Goal: Task Accomplishment & Management: Manage account settings

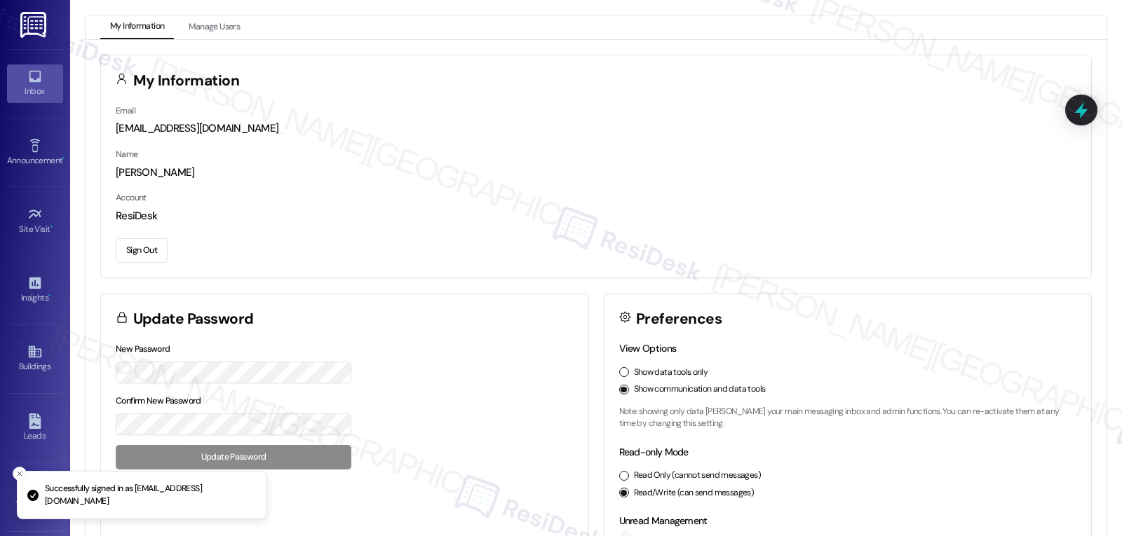
click at [34, 90] on div "Inbox" at bounding box center [35, 91] width 70 height 14
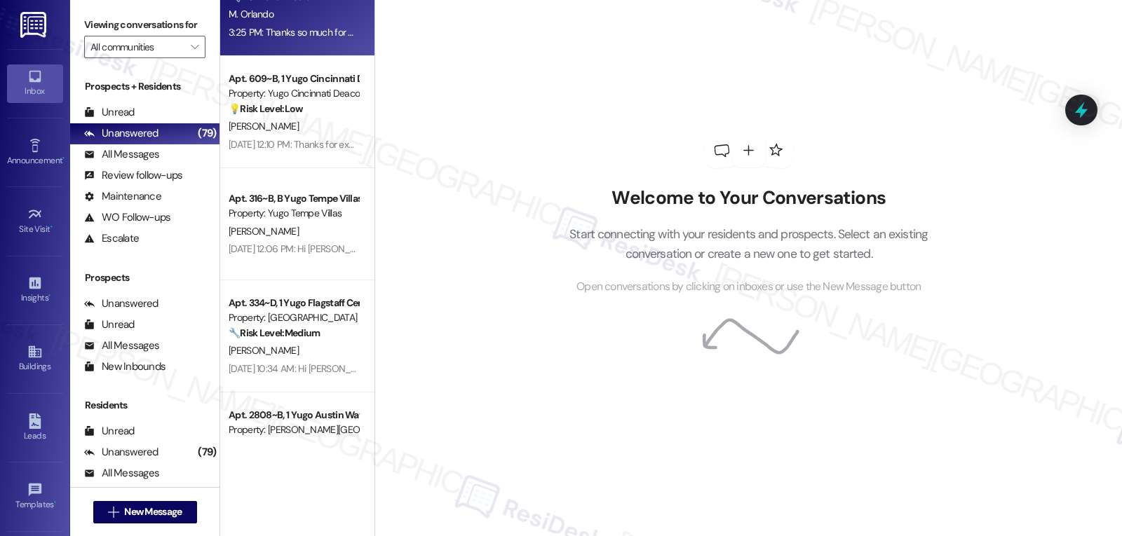
scroll to position [421, 0]
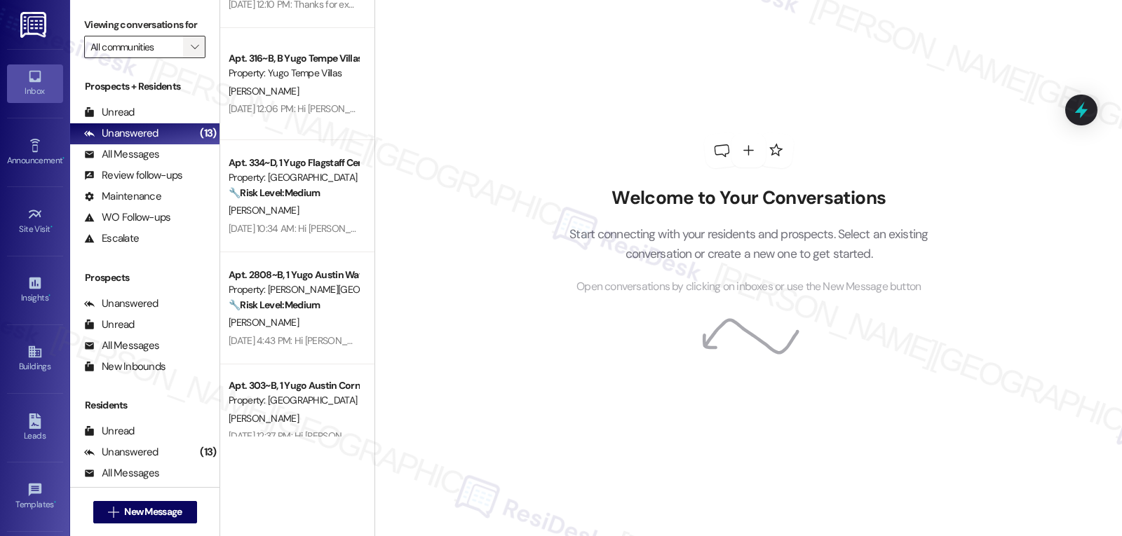
click at [191, 53] on icon "" at bounding box center [195, 46] width 8 height 11
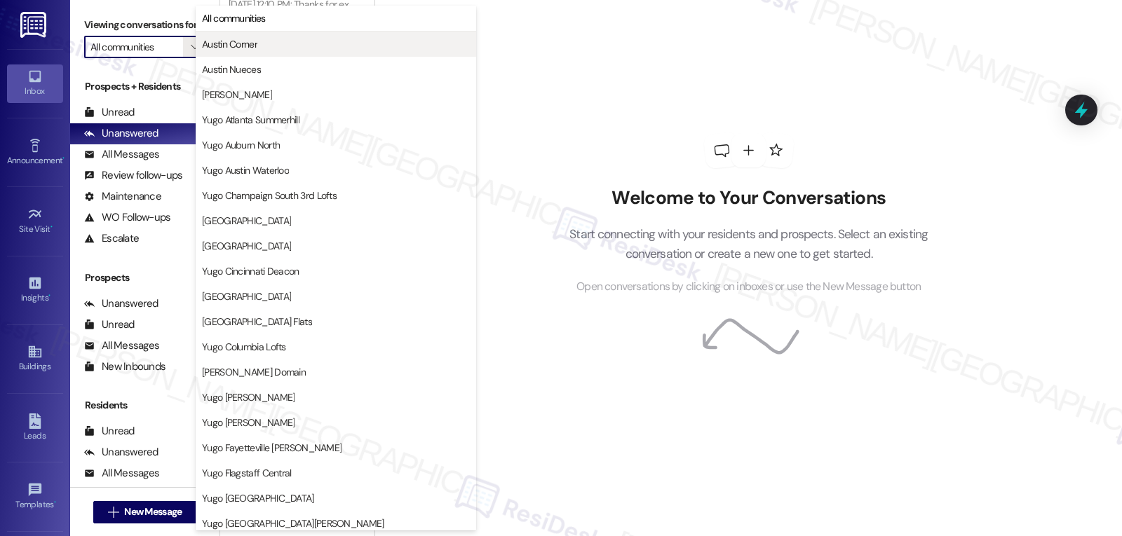
click at [268, 48] on span "Austin Corner" at bounding box center [336, 44] width 268 height 14
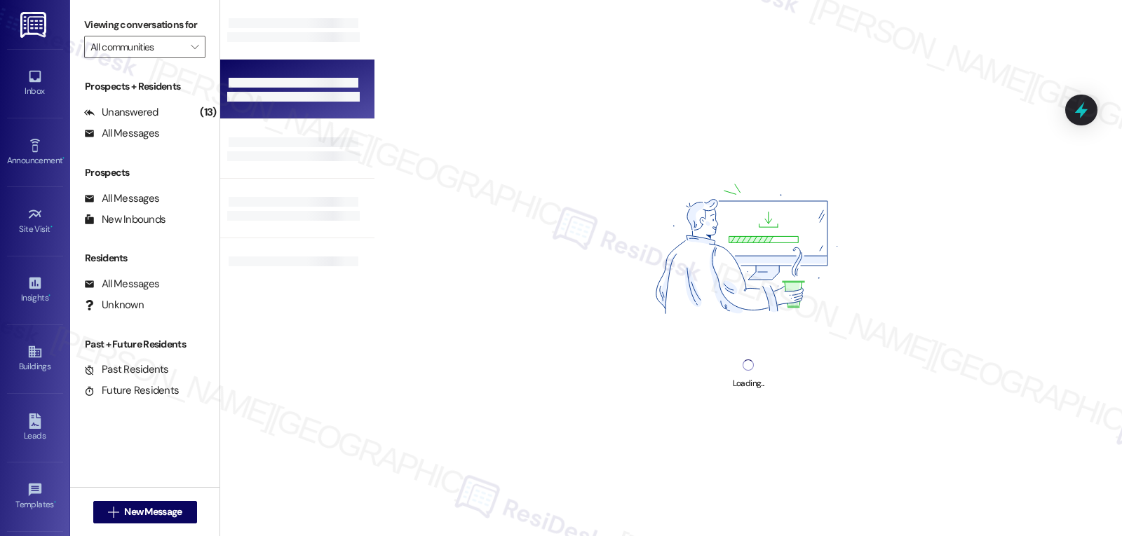
type input "Austin Corner"
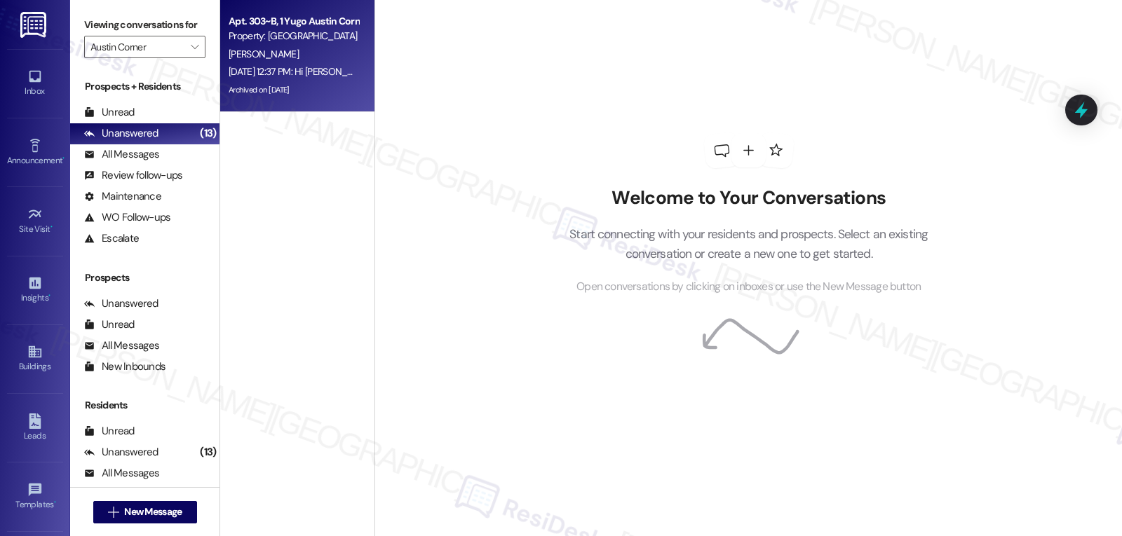
click at [287, 57] on div "[PERSON_NAME]" at bounding box center [293, 55] width 133 height 18
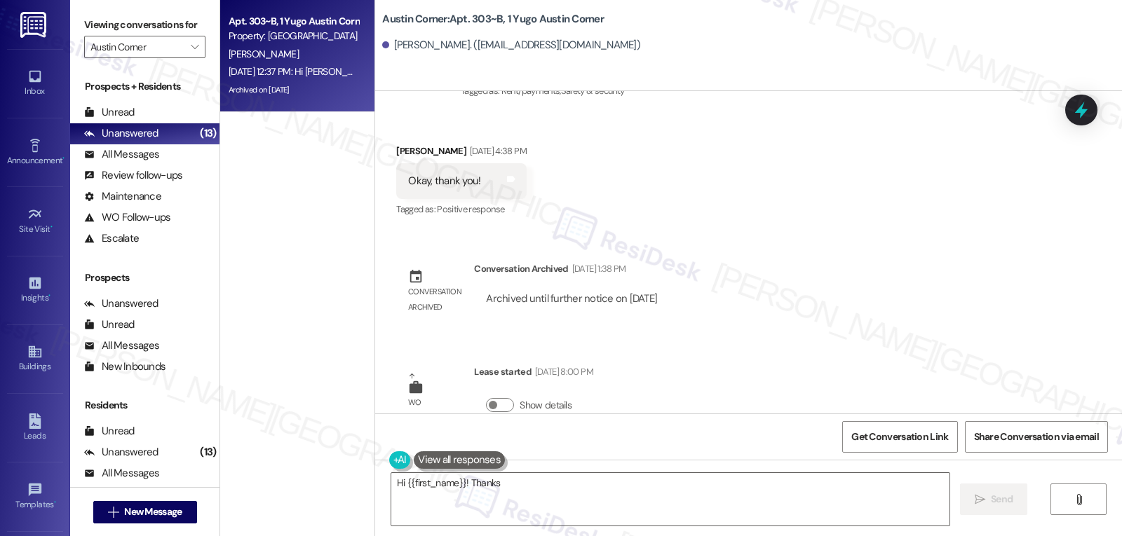
scroll to position [2574, 0]
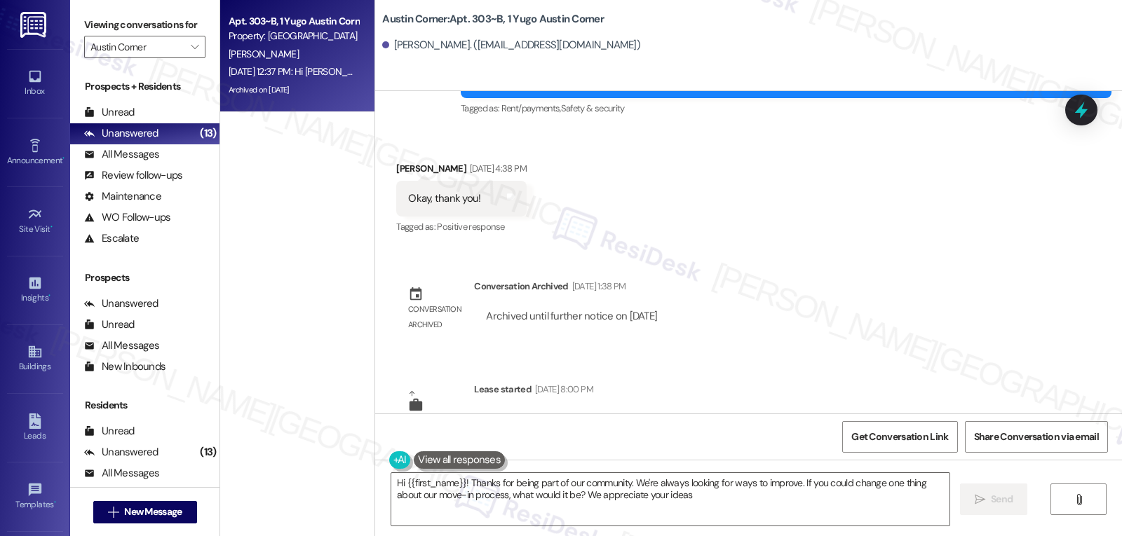
type textarea "Hi {{first_name}}! Thanks for being part of our community. We're always looking…"
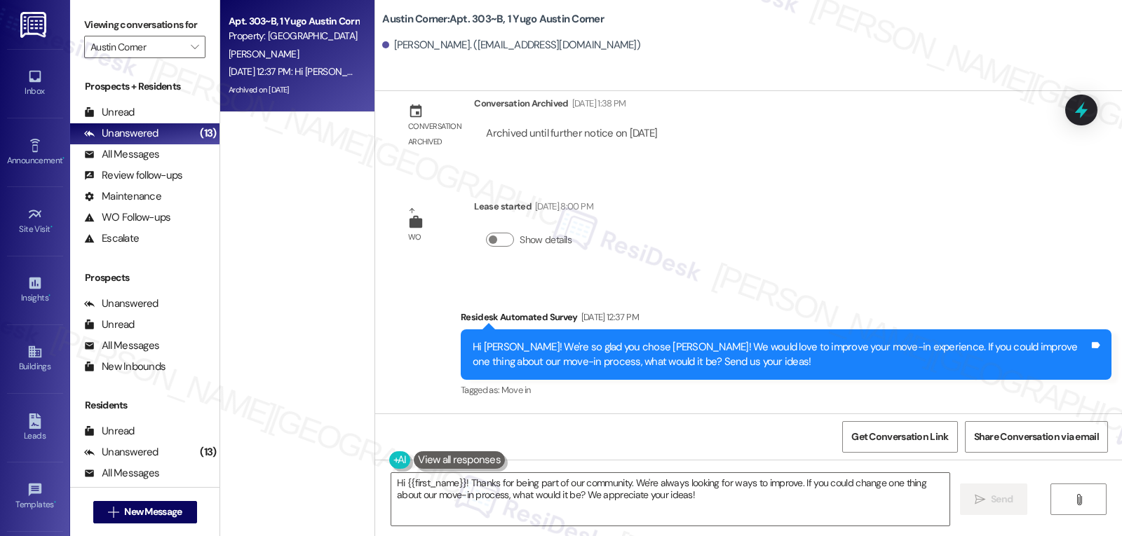
scroll to position [2855, 0]
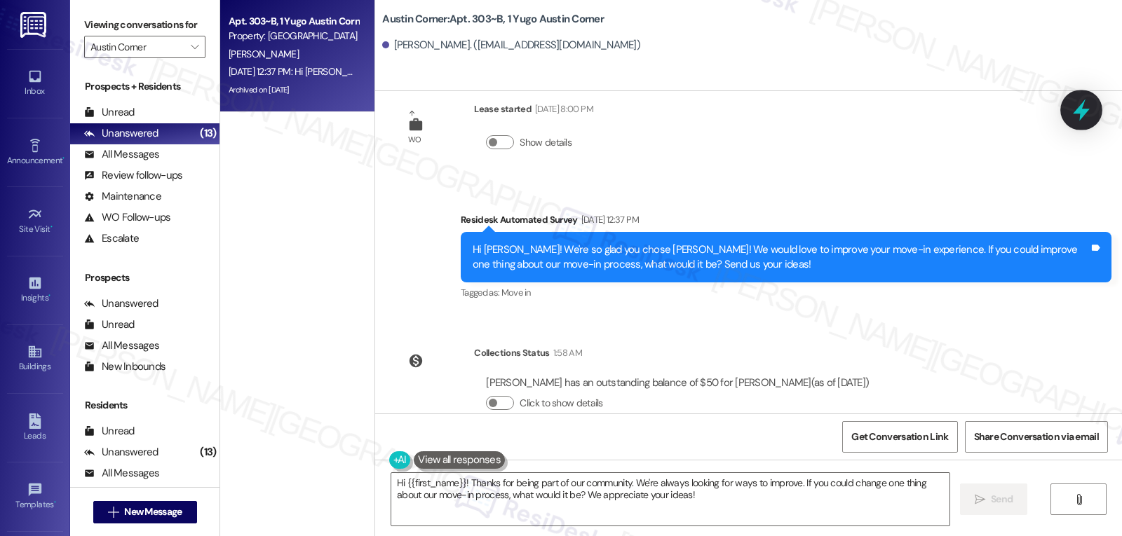
click at [1078, 121] on icon at bounding box center [1081, 110] width 24 height 24
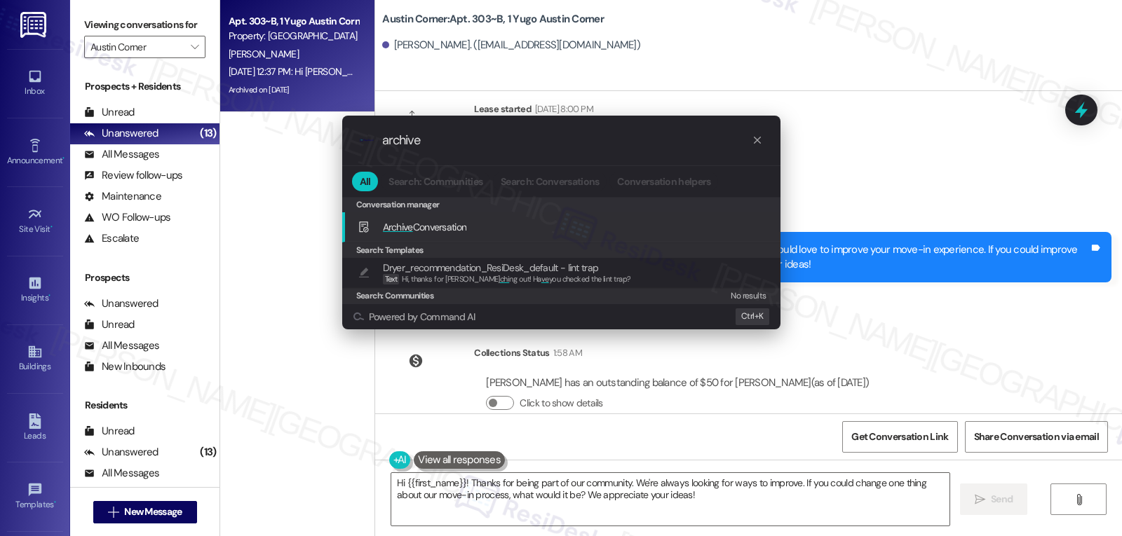
type input "archive"
click at [492, 233] on div "Archive Conversation Add shortcut" at bounding box center [563, 226] width 410 height 15
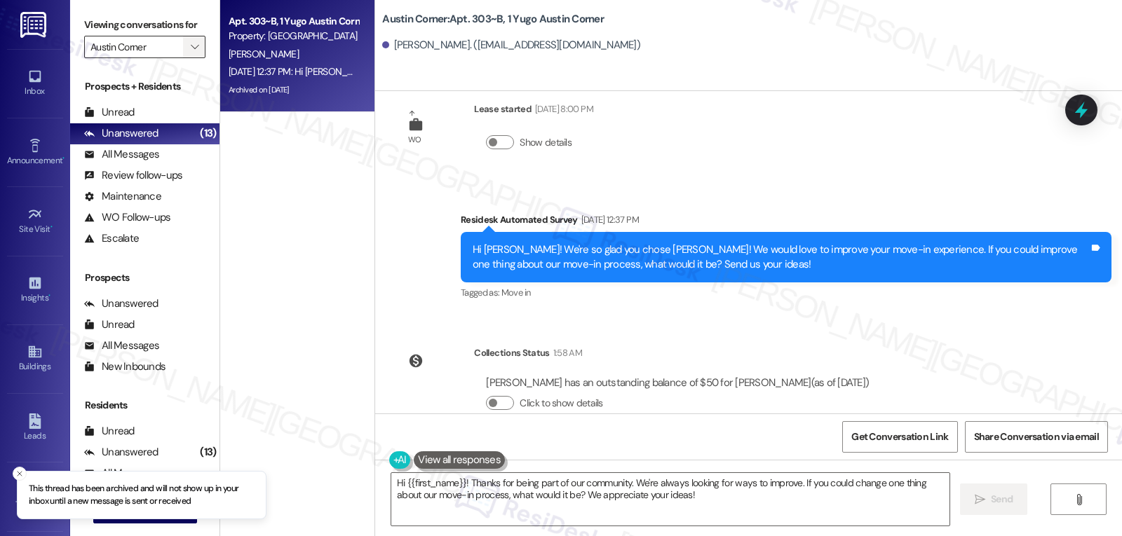
click at [191, 53] on icon "" at bounding box center [195, 46] width 8 height 11
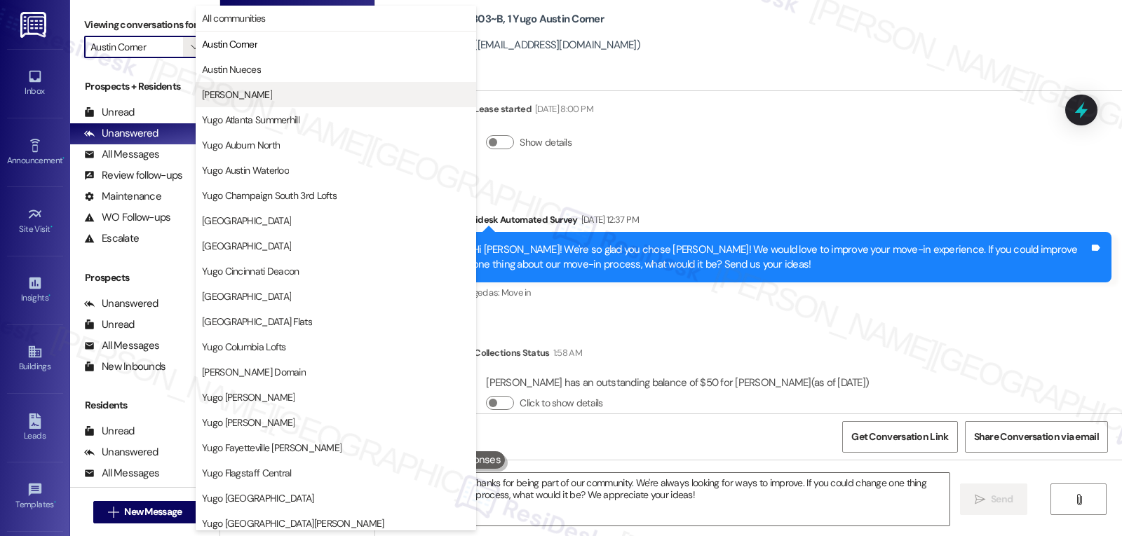
click at [217, 88] on button "[PERSON_NAME]" at bounding box center [336, 94] width 280 height 25
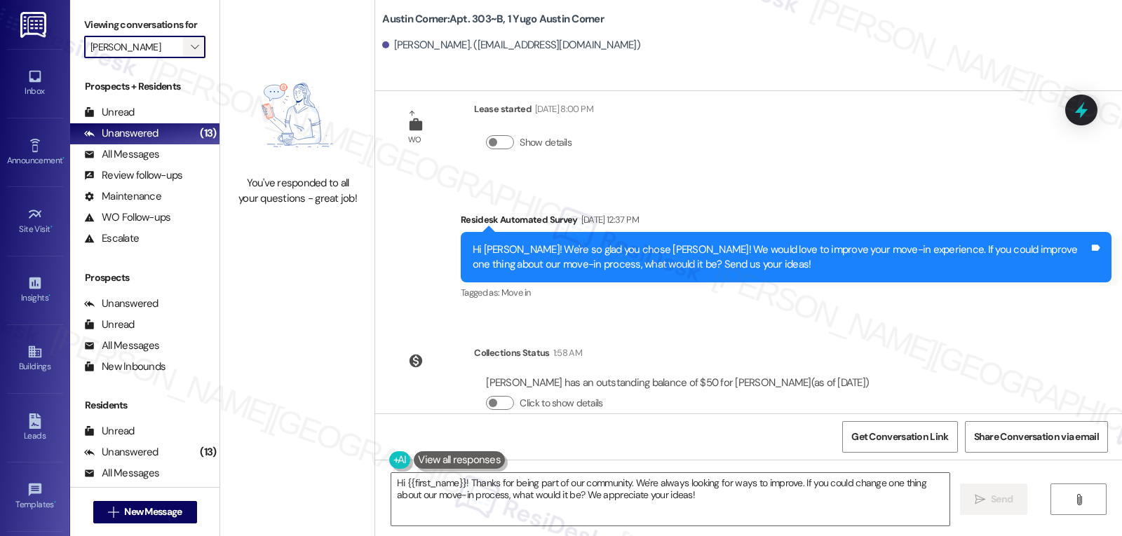
click at [191, 53] on icon "" at bounding box center [195, 46] width 8 height 11
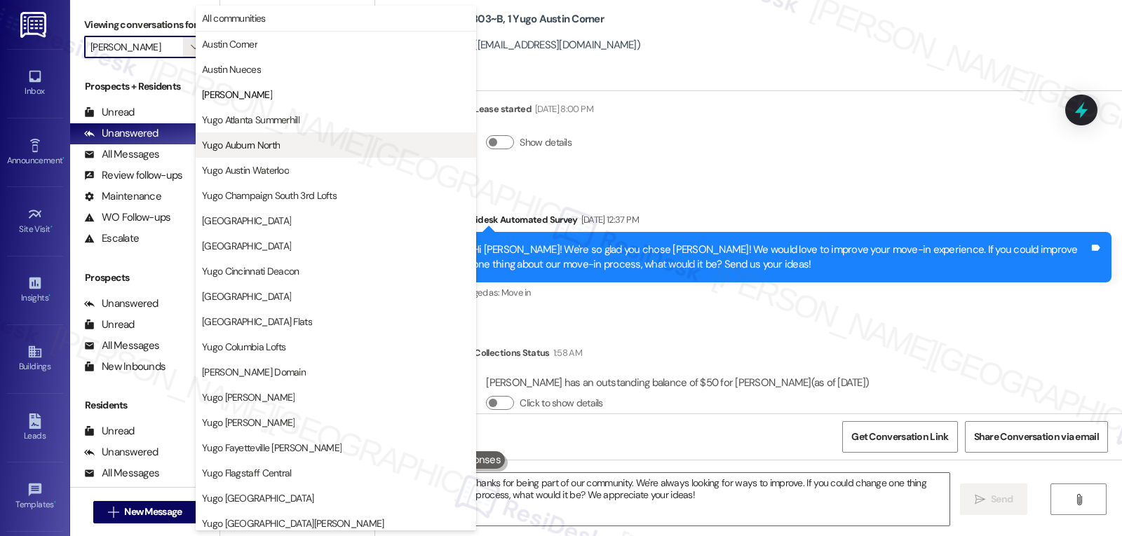
click at [259, 137] on button "Yugo Auburn North" at bounding box center [336, 145] width 280 height 25
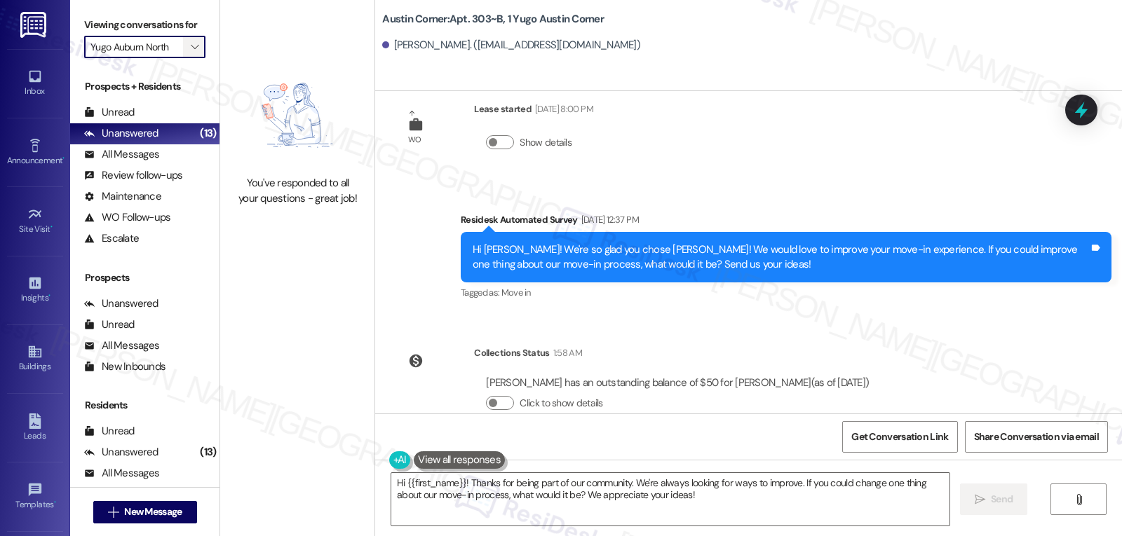
click at [183, 58] on button "" at bounding box center [194, 47] width 22 height 22
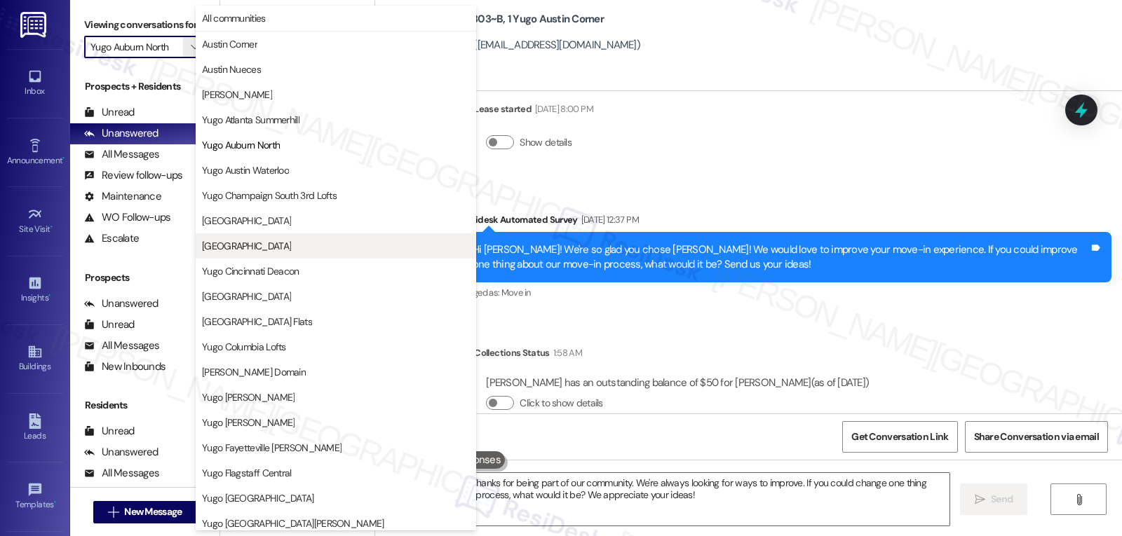
click at [277, 244] on span "[GEOGRAPHIC_DATA]" at bounding box center [246, 246] width 89 height 14
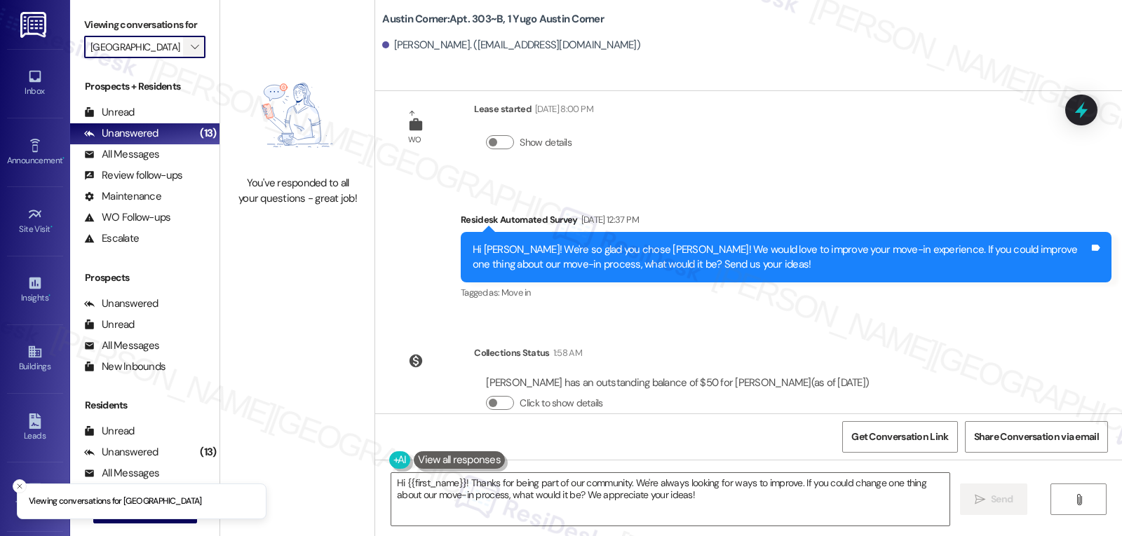
click at [189, 58] on span "" at bounding box center [194, 47] width 13 height 22
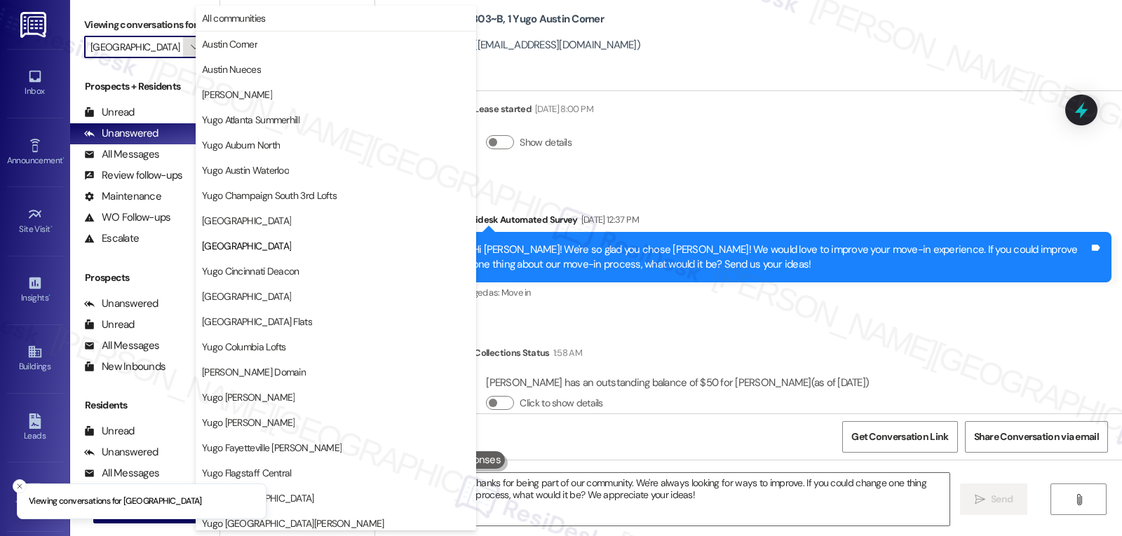
scroll to position [228, 0]
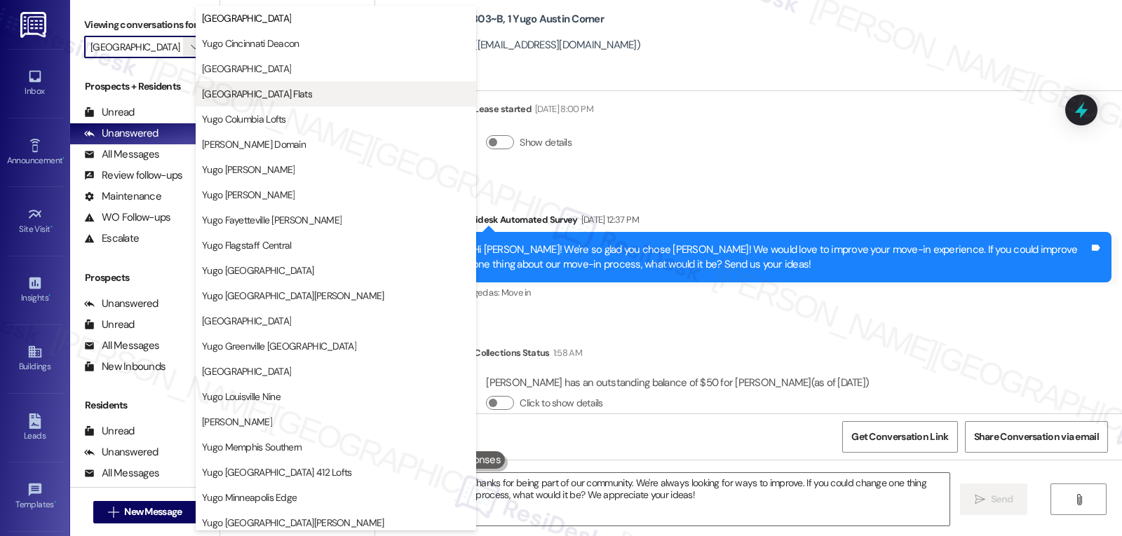
click at [278, 102] on button "[GEOGRAPHIC_DATA] Flats" at bounding box center [336, 93] width 280 height 25
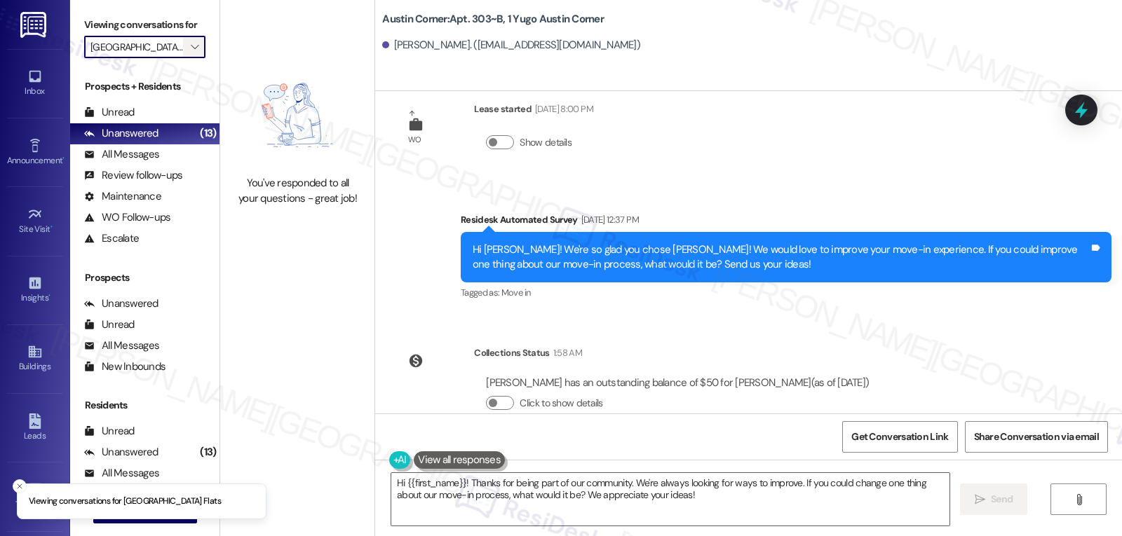
click at [191, 53] on icon "" at bounding box center [195, 46] width 8 height 11
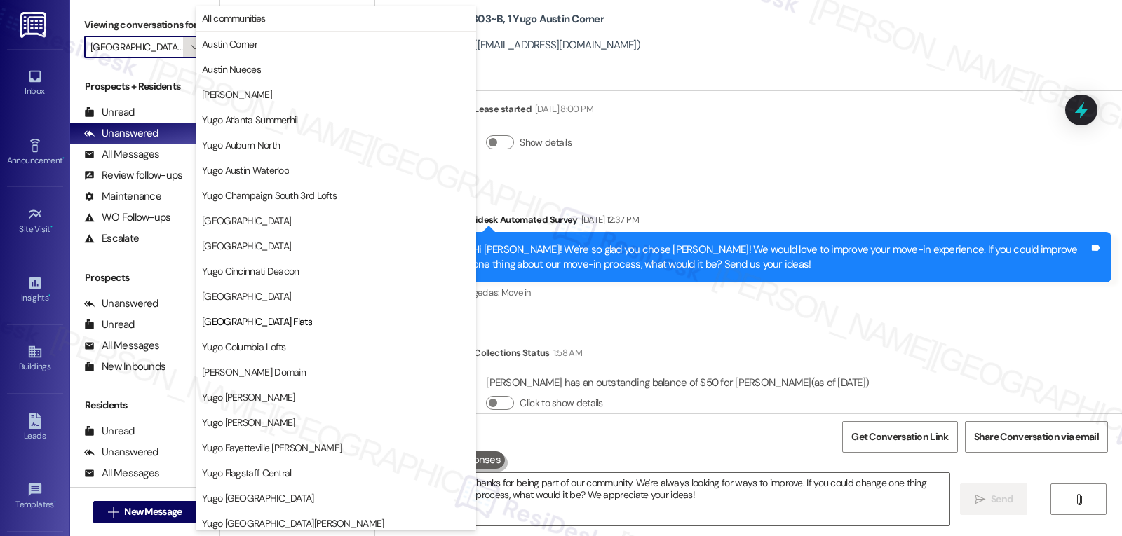
scroll to position [228, 0]
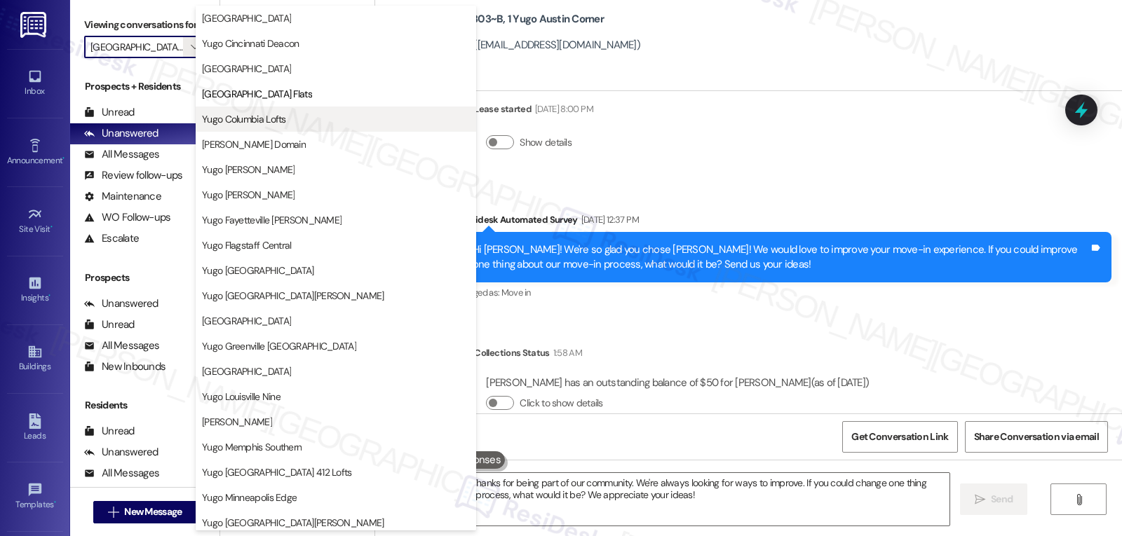
click at [262, 116] on span "Yugo Columbia Lofts" at bounding box center [244, 119] width 84 height 14
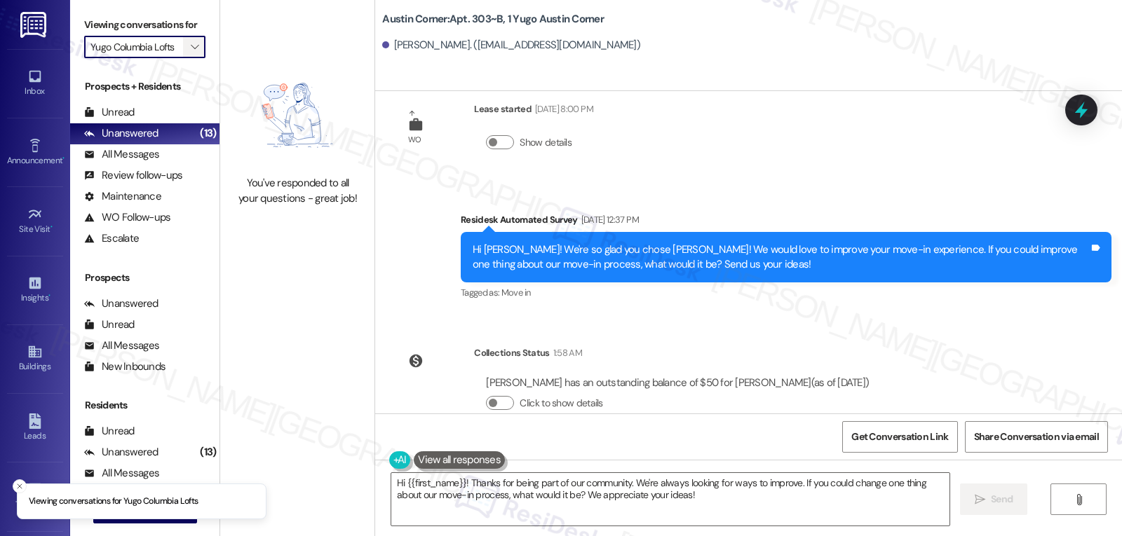
click at [191, 53] on icon "" at bounding box center [195, 46] width 8 height 11
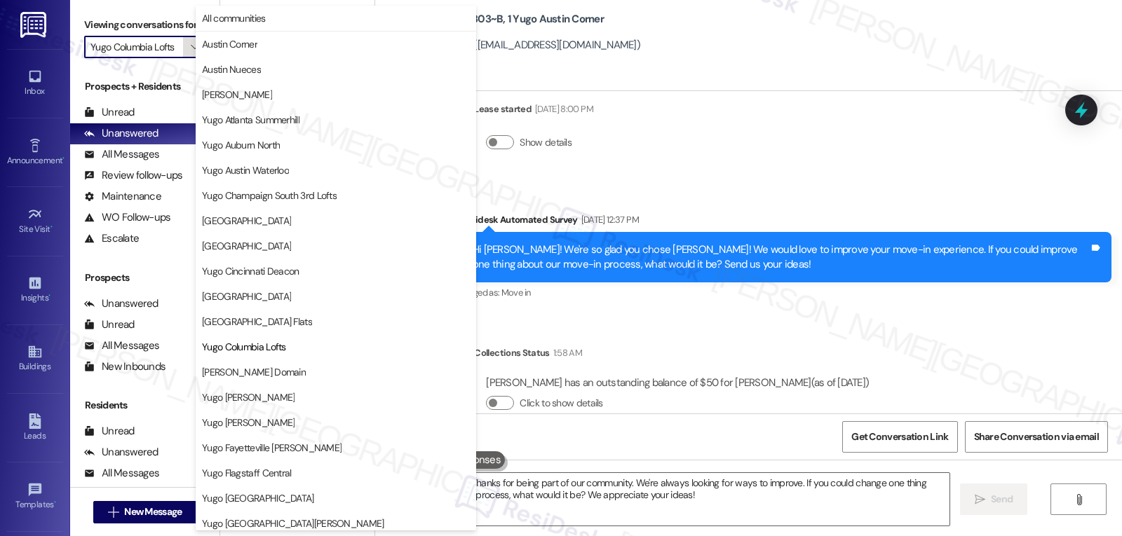
scroll to position [228, 0]
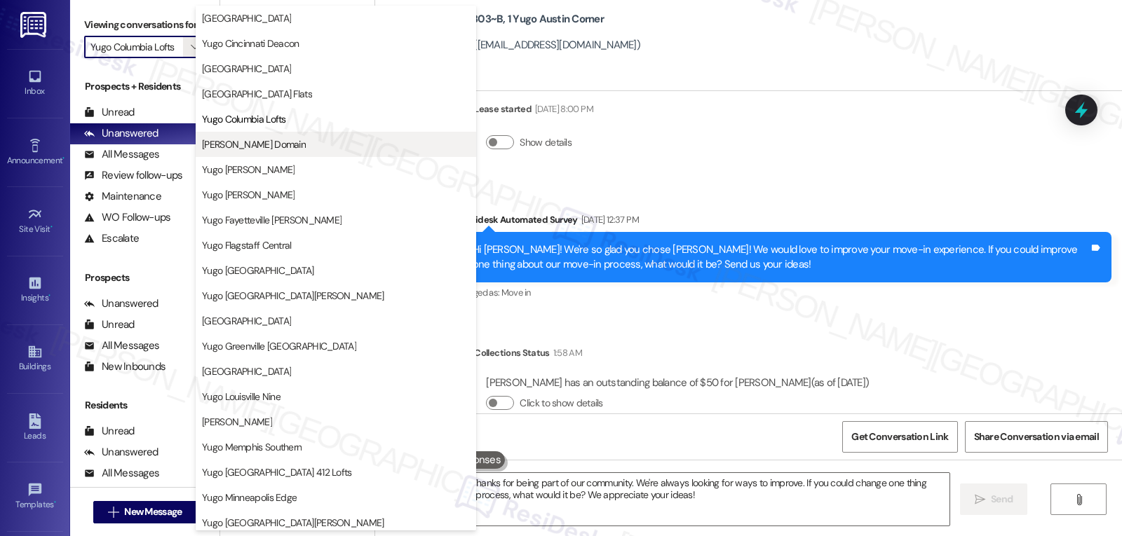
click at [245, 147] on span "[PERSON_NAME] Domain" at bounding box center [254, 144] width 104 height 14
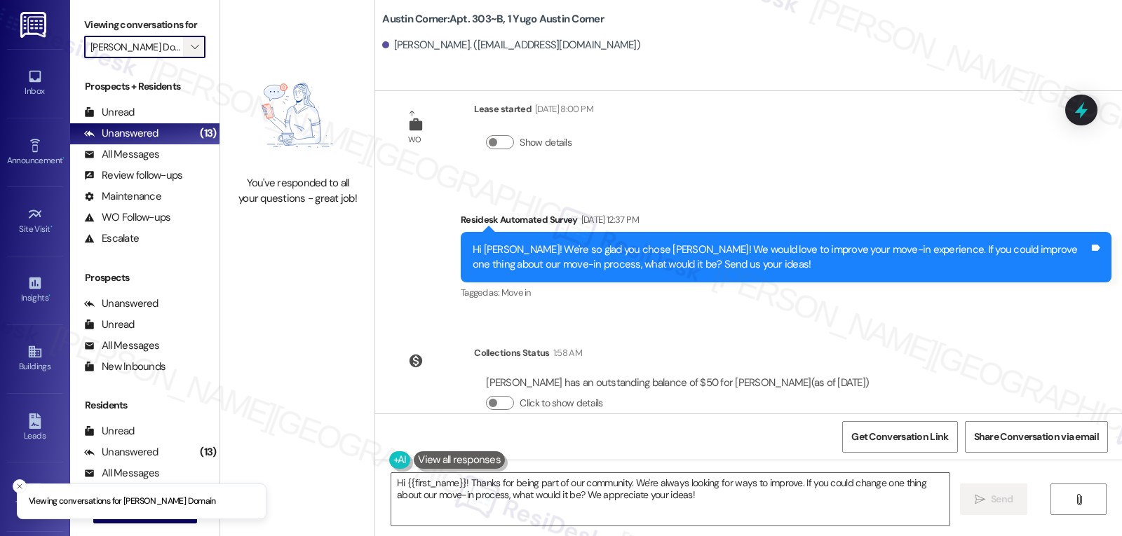
click at [188, 58] on span "" at bounding box center [194, 47] width 13 height 22
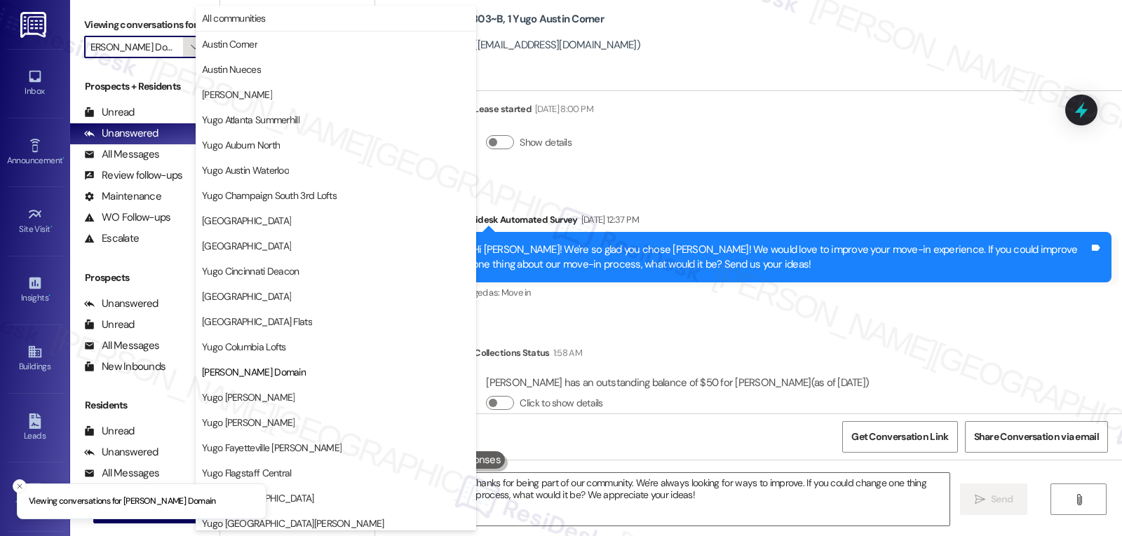
scroll to position [228, 0]
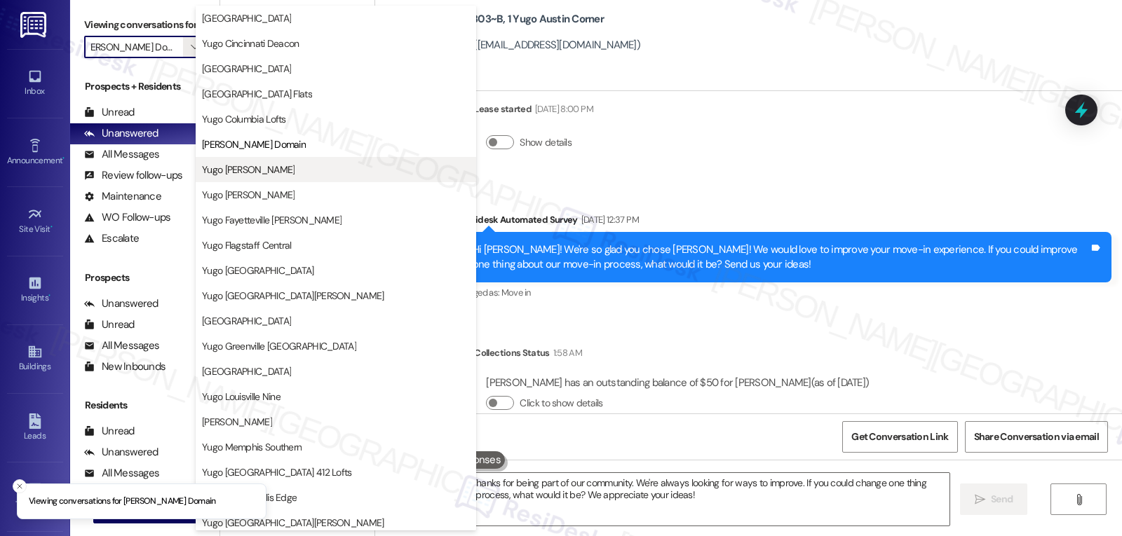
click at [238, 165] on span "Yugo [PERSON_NAME]" at bounding box center [248, 170] width 93 height 14
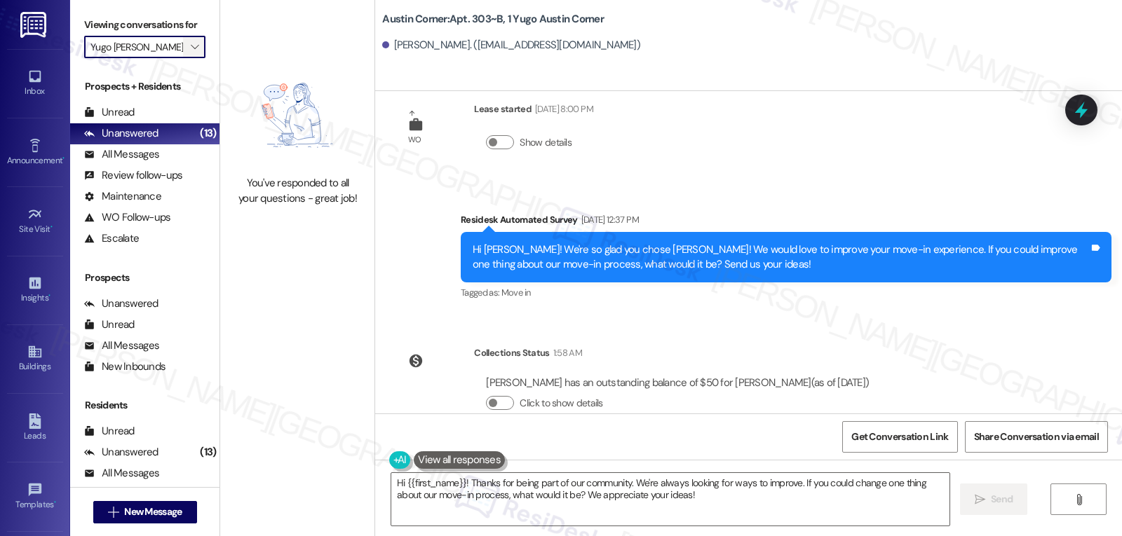
click at [188, 58] on span "" at bounding box center [194, 47] width 13 height 22
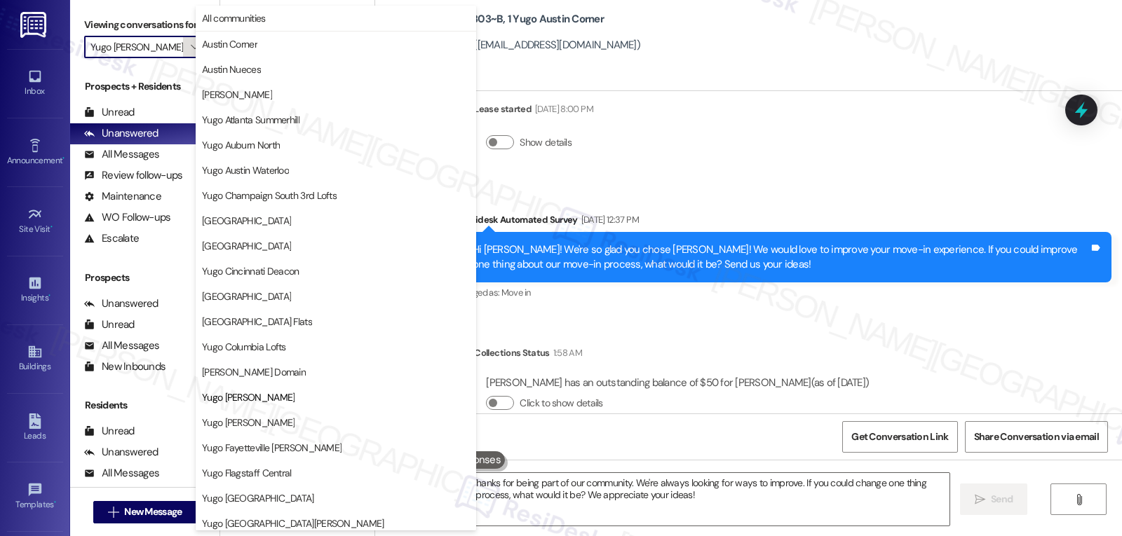
scroll to position [228, 0]
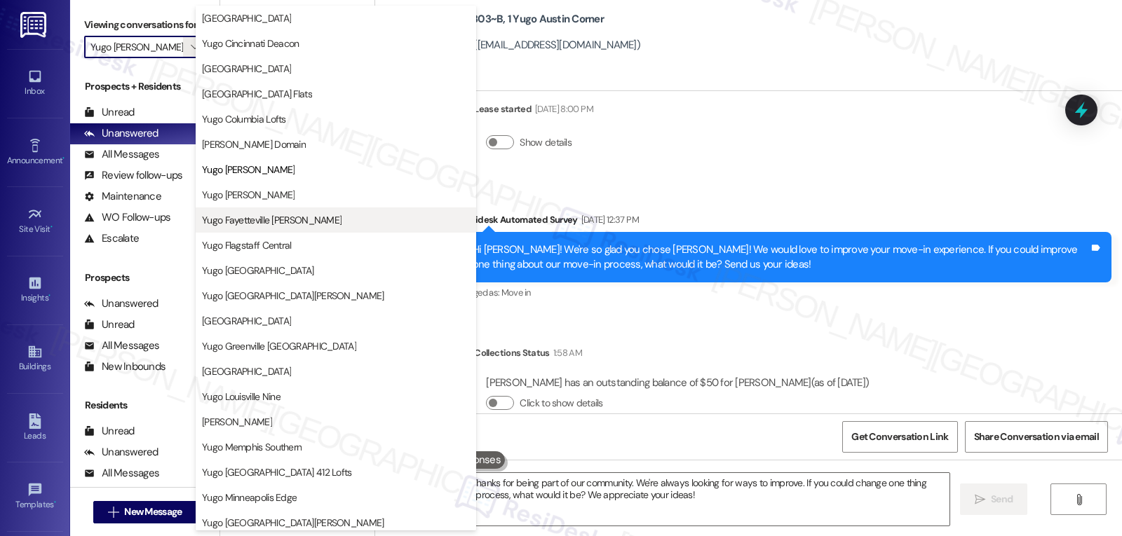
click at [273, 214] on span "Yugo Fayetteville [PERSON_NAME]" at bounding box center [272, 220] width 140 height 14
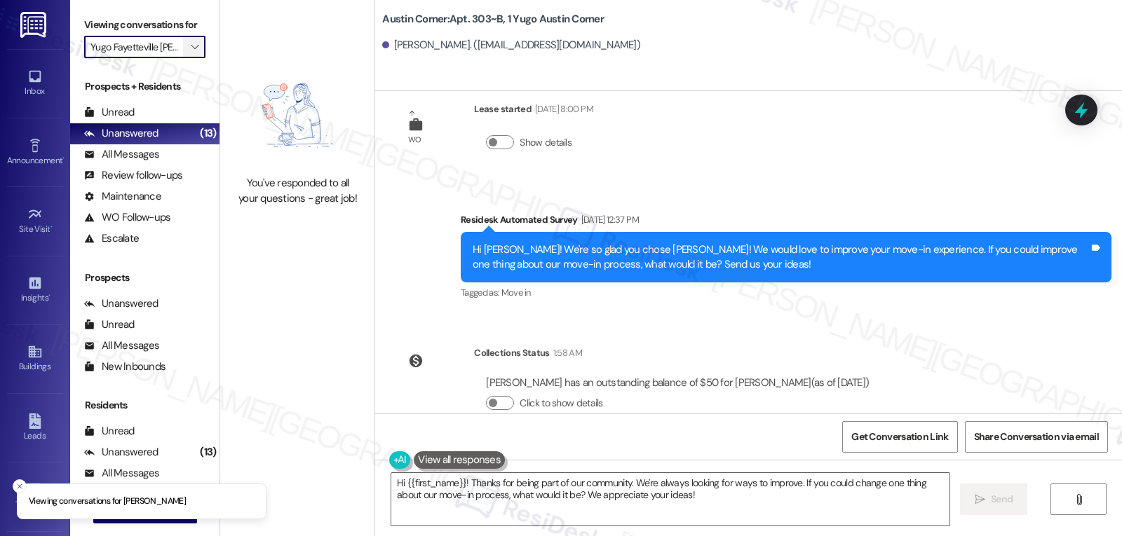
click at [188, 55] on span "" at bounding box center [194, 47] width 13 height 22
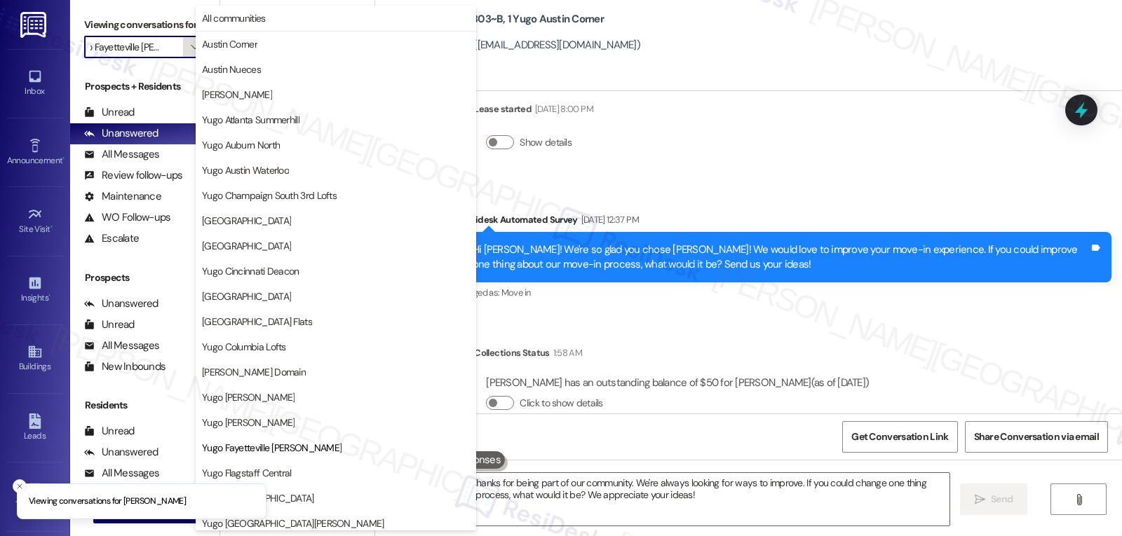
scroll to position [228, 0]
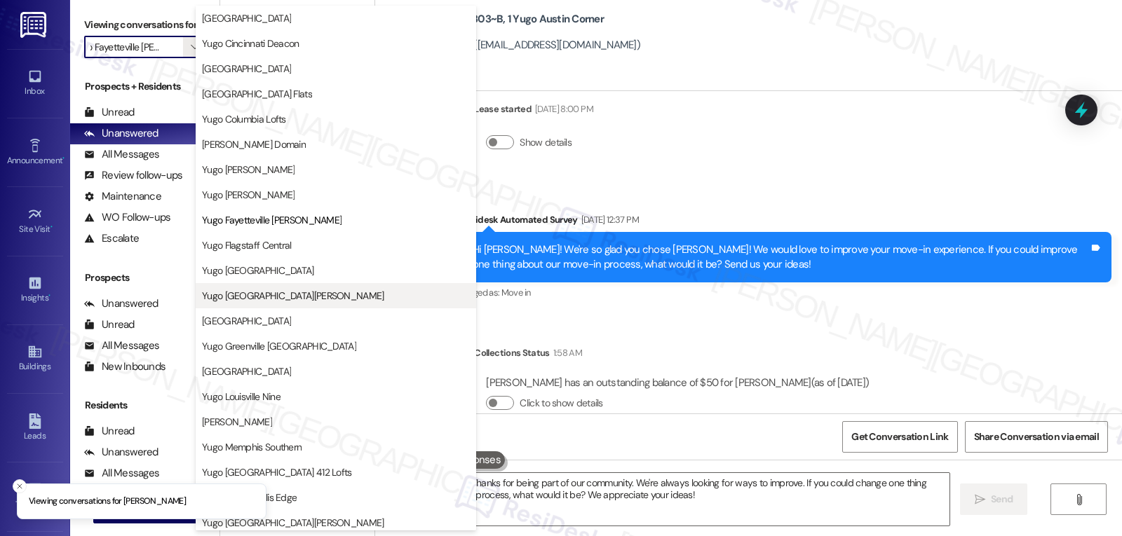
click at [274, 296] on span "Yugo [GEOGRAPHIC_DATA][PERSON_NAME]" at bounding box center [293, 296] width 182 height 14
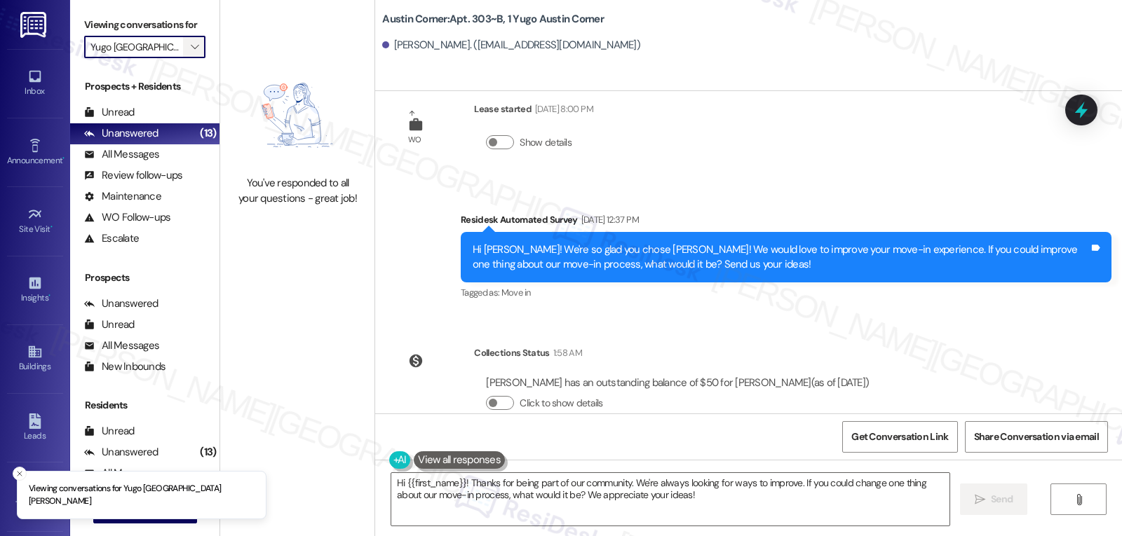
click at [191, 53] on icon "" at bounding box center [195, 46] width 8 height 11
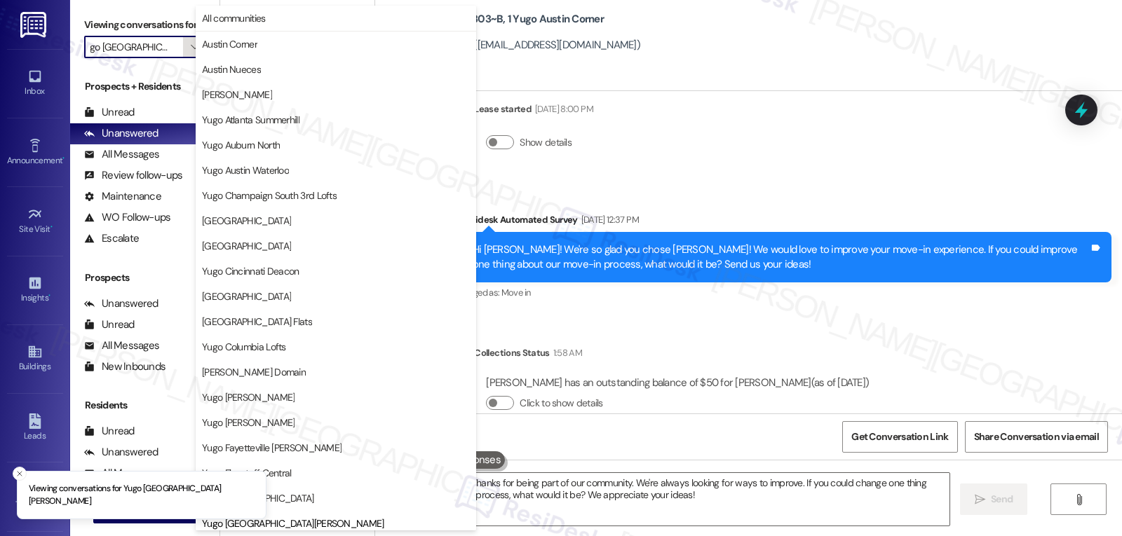
scroll to position [480, 0]
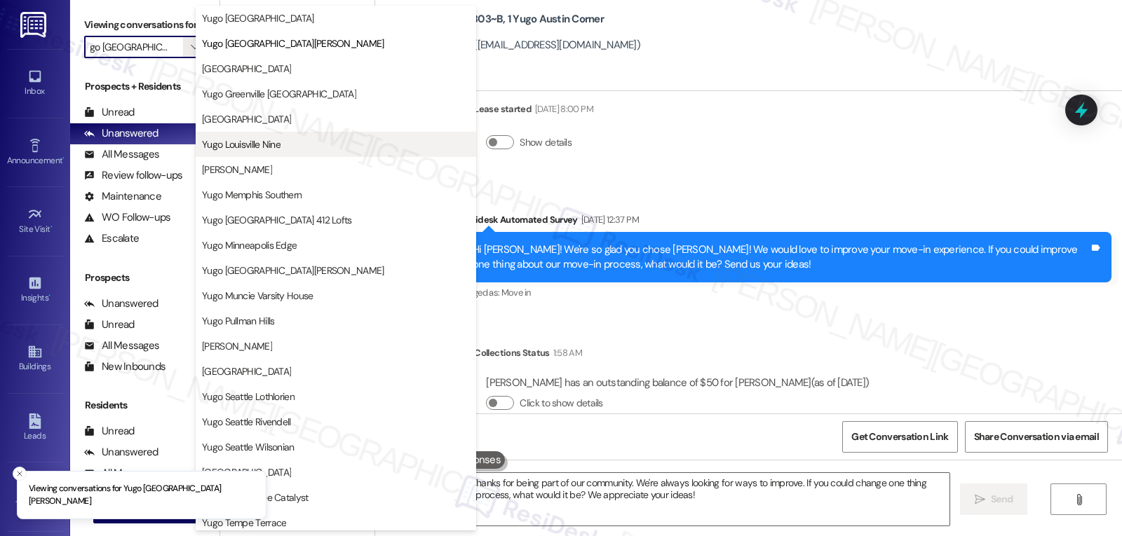
click at [273, 149] on span "Yugo Louisville Nine" at bounding box center [241, 144] width 79 height 14
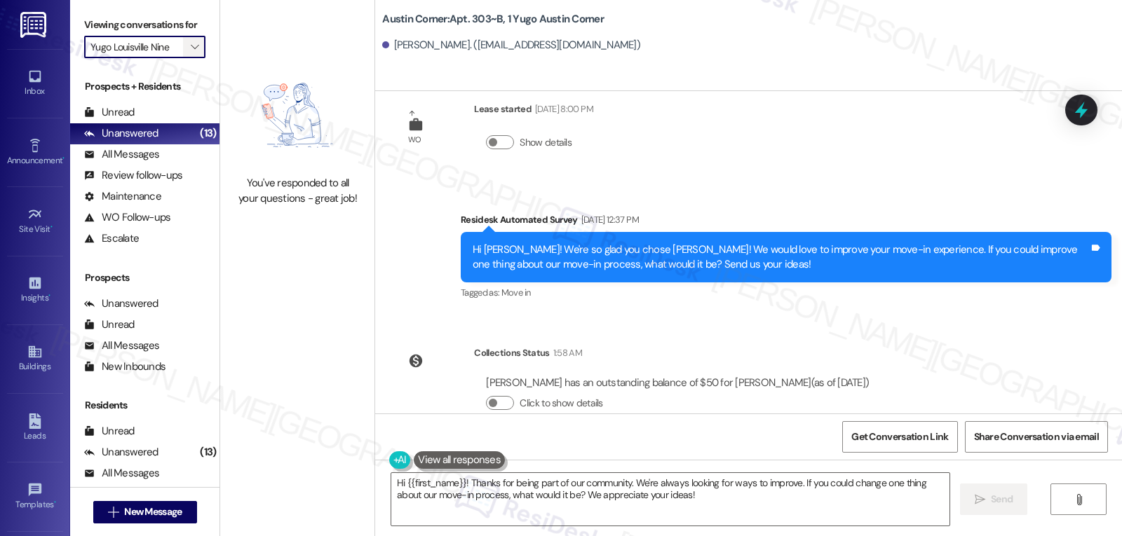
click at [190, 58] on span "" at bounding box center [194, 47] width 13 height 22
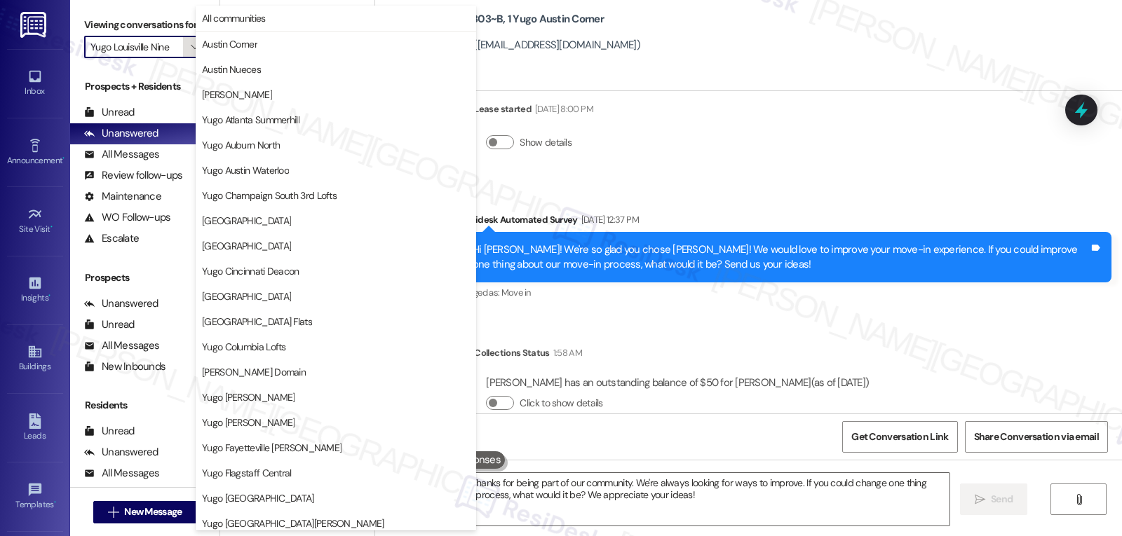
scroll to position [480, 0]
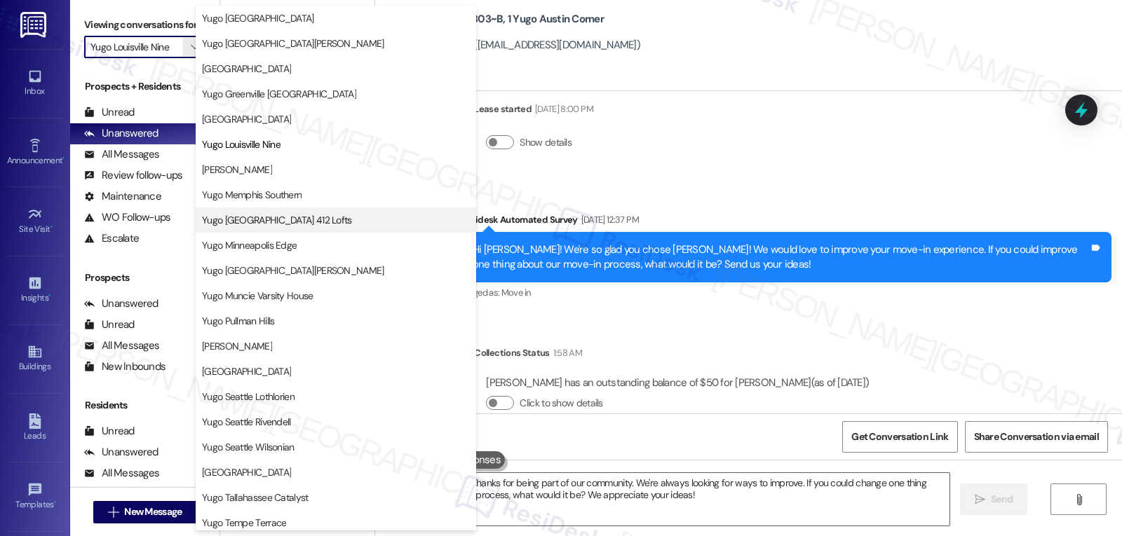
click at [276, 222] on span "Yugo [GEOGRAPHIC_DATA] 412 Lofts" at bounding box center [277, 220] width 150 height 14
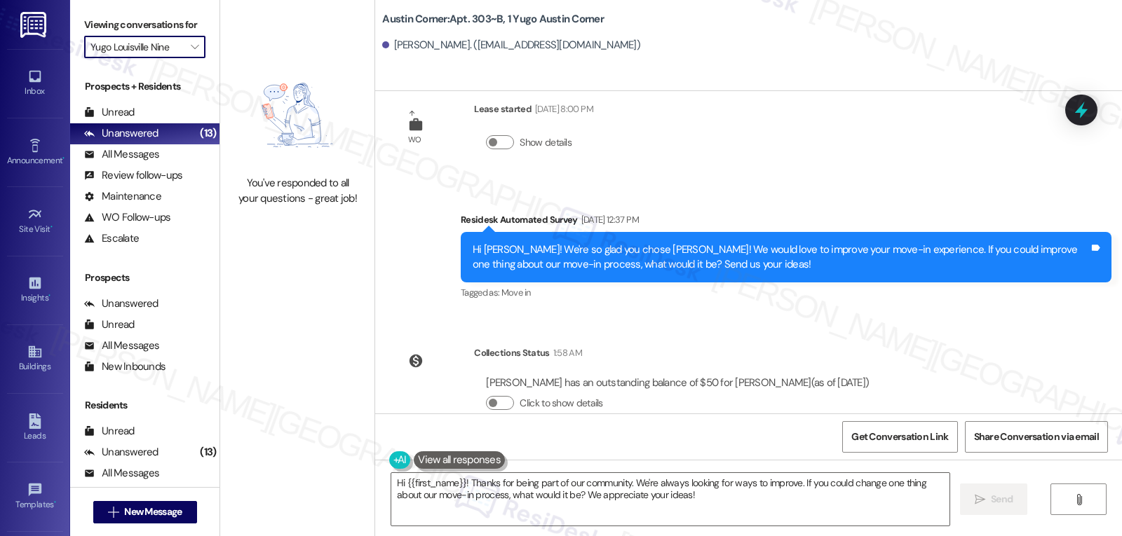
type input "Yugo [GEOGRAPHIC_DATA] 412 Lofts"
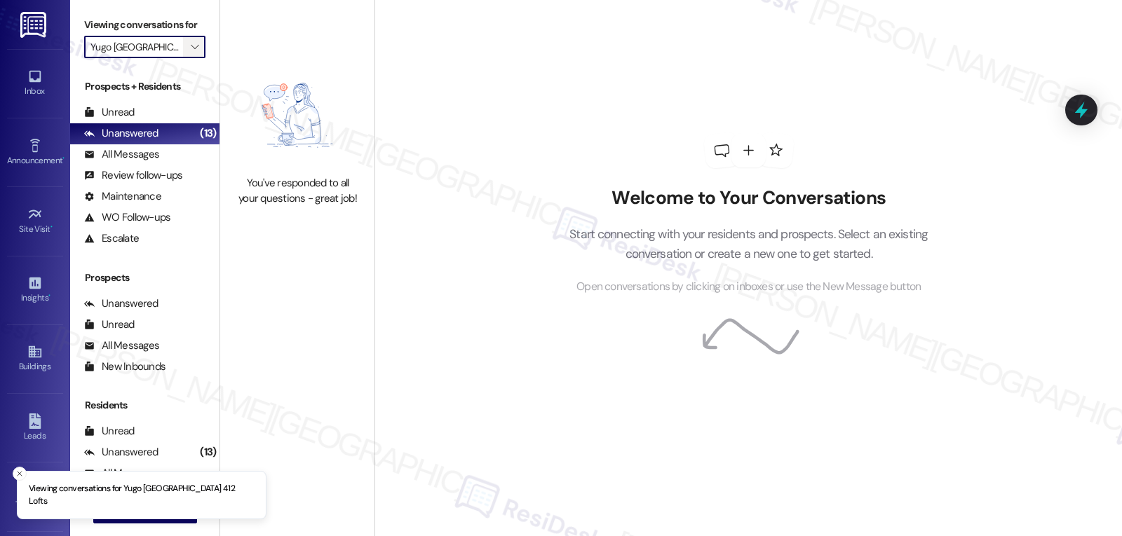
click at [191, 53] on icon "" at bounding box center [195, 46] width 8 height 11
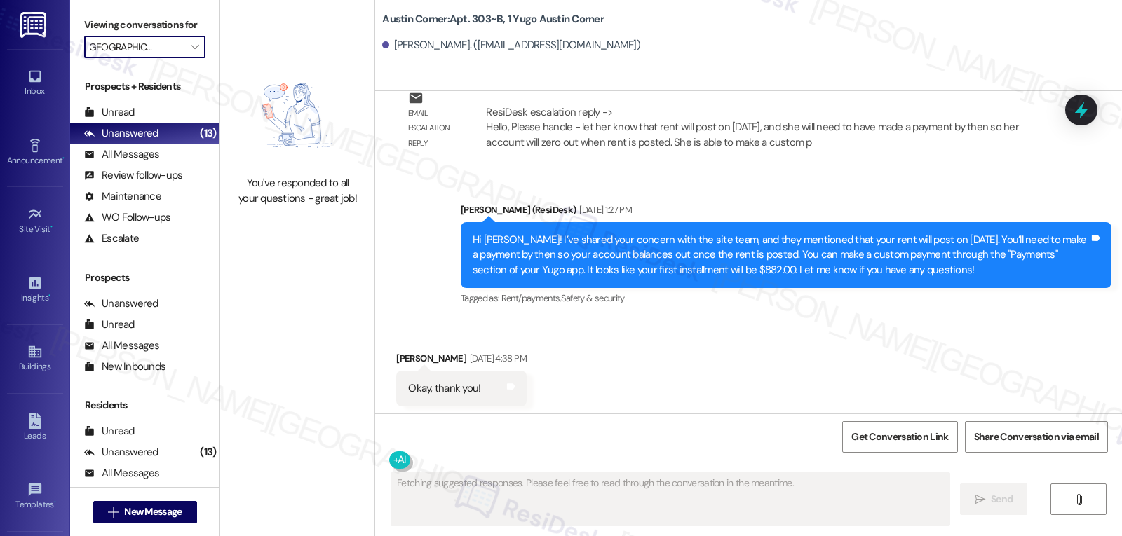
scroll to position [2378, 0]
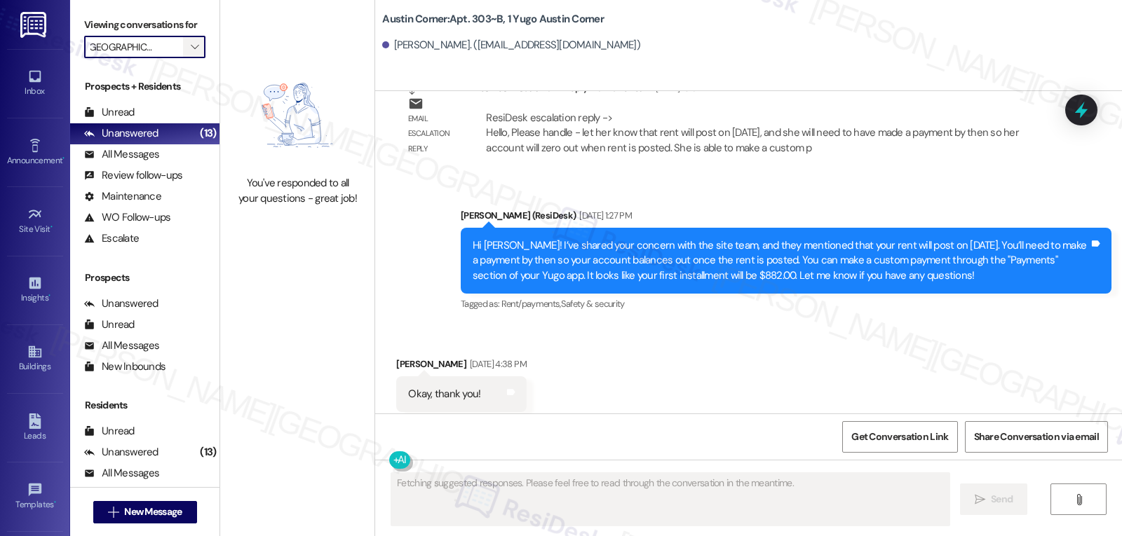
click at [188, 58] on span "" at bounding box center [194, 47] width 13 height 22
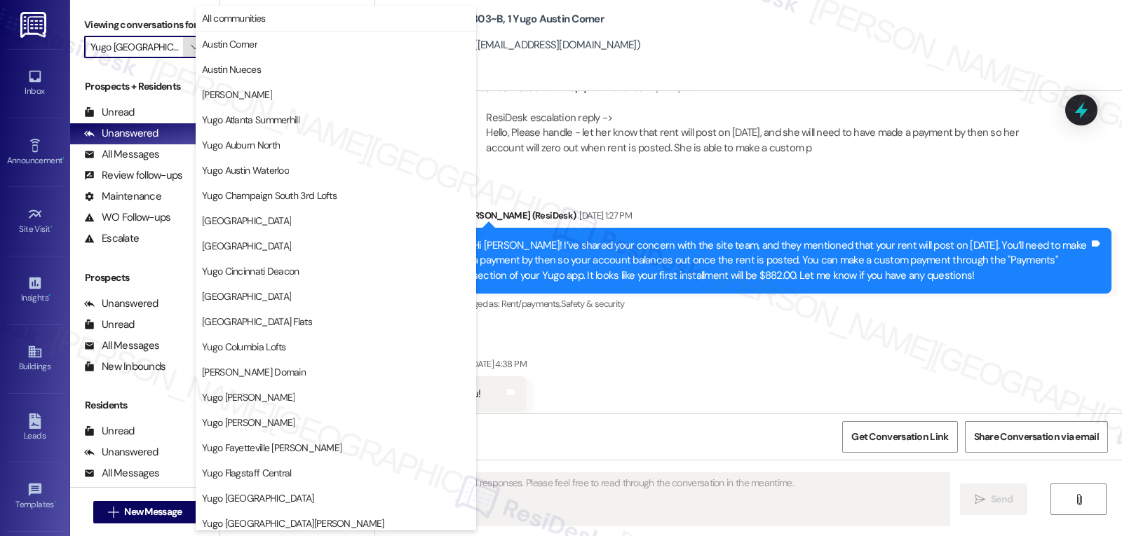
scroll to position [480, 0]
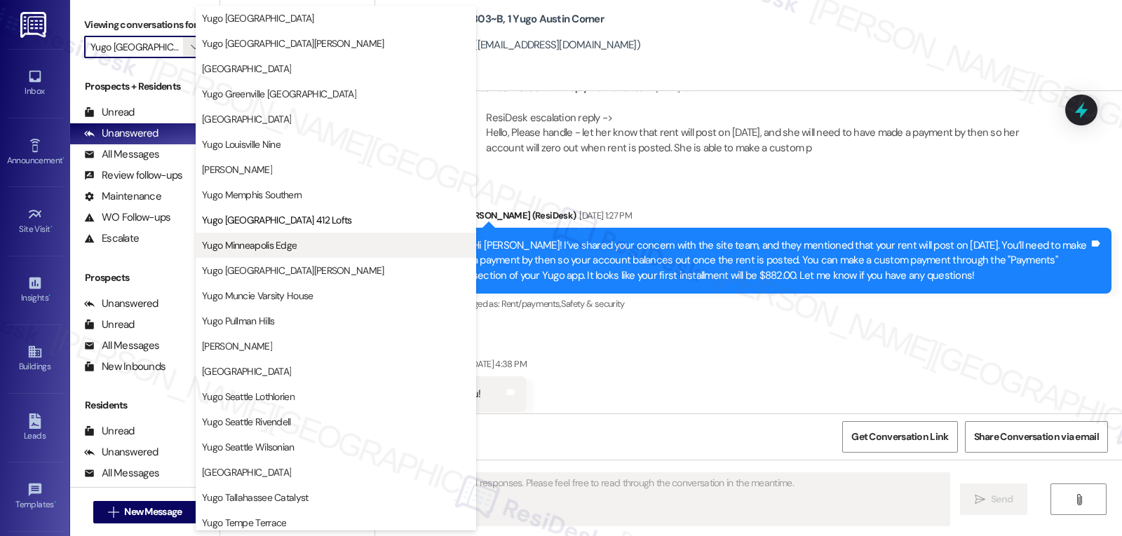
click at [285, 250] on span "Yugo Minneapolis Edge" at bounding box center [249, 245] width 95 height 14
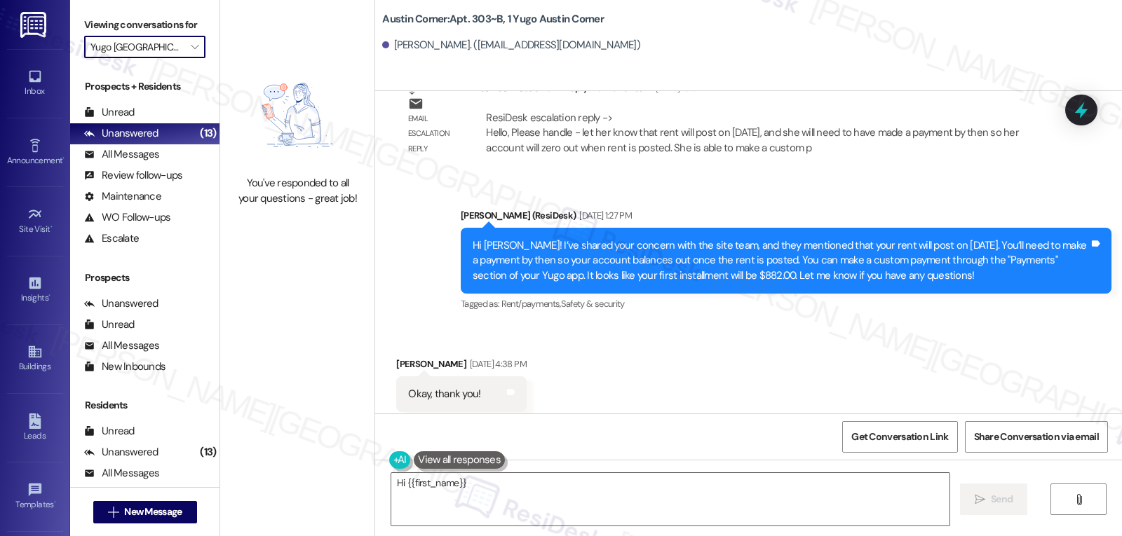
type textarea "Hi {{first_name}}!"
type input "Yugo Minneapolis Edge"
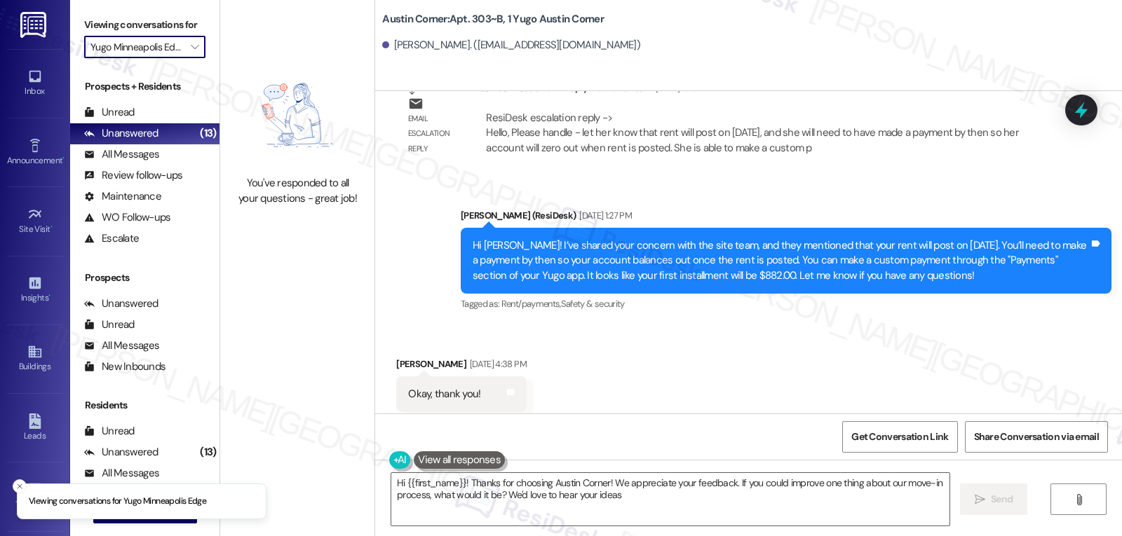
type textarea "Hi {{first_name}}! Thanks for choosing Austin Corner! We appreciate your feedba…"
click at [189, 58] on span "" at bounding box center [194, 47] width 13 height 22
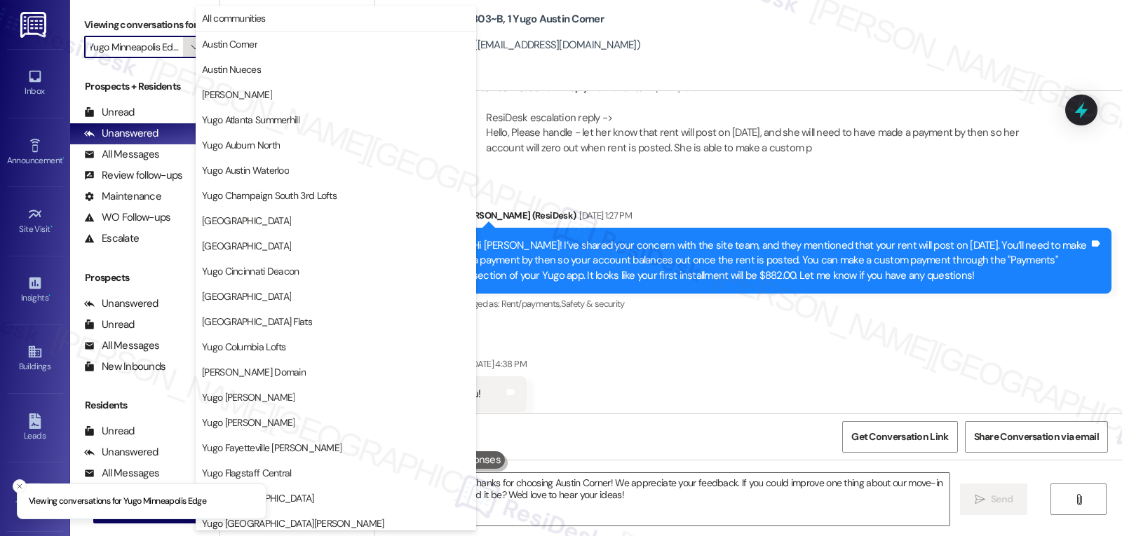
scroll to position [480, 0]
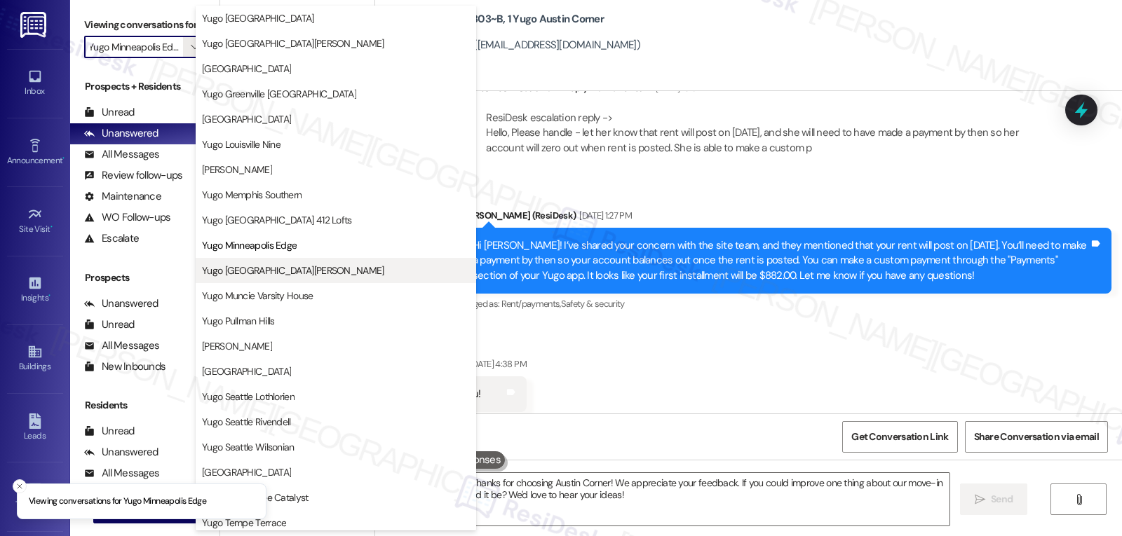
click at [273, 273] on span "Yugo [GEOGRAPHIC_DATA][PERSON_NAME]" at bounding box center [293, 271] width 182 height 14
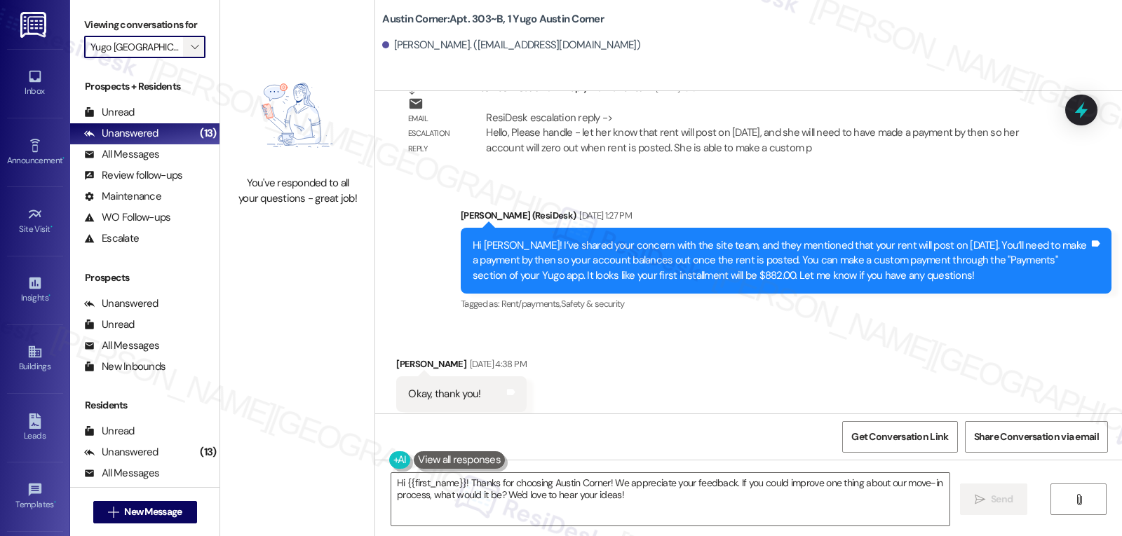
click at [188, 58] on span "" at bounding box center [194, 47] width 13 height 22
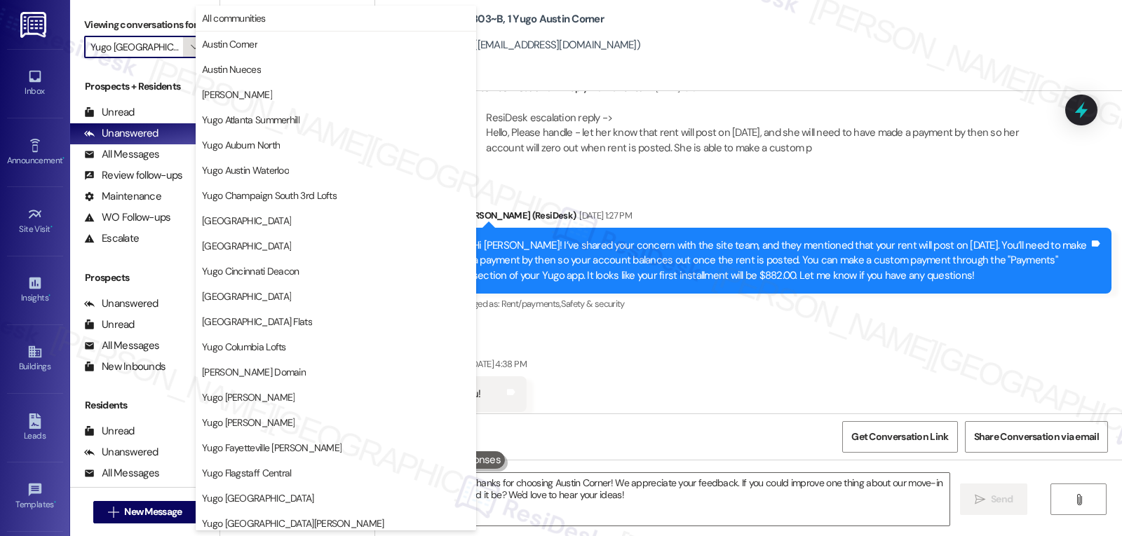
scroll to position [586, 0]
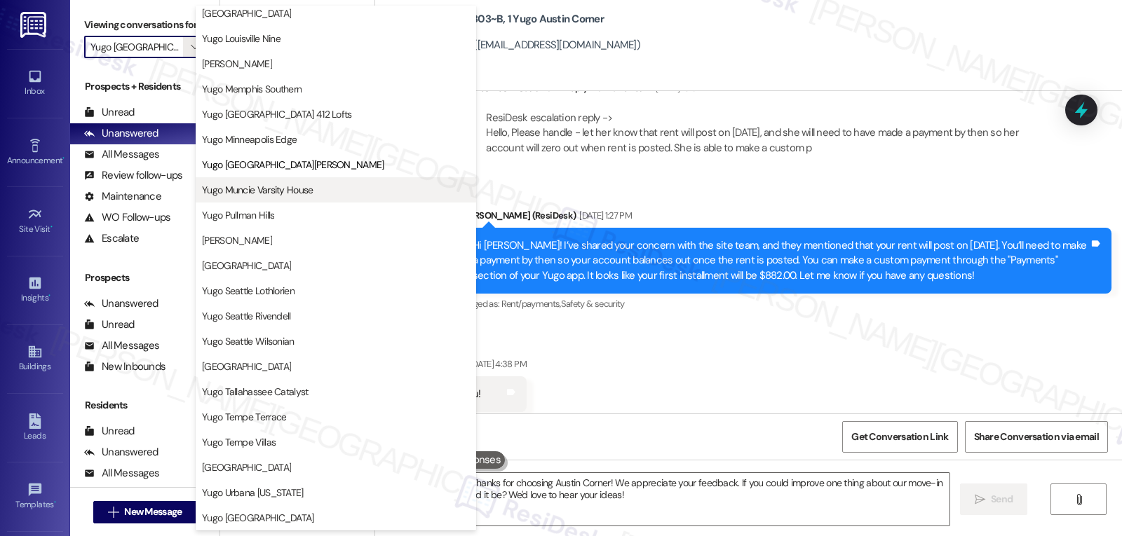
click at [252, 187] on span "Yugo Muncie Varsity House" at bounding box center [257, 190] width 111 height 14
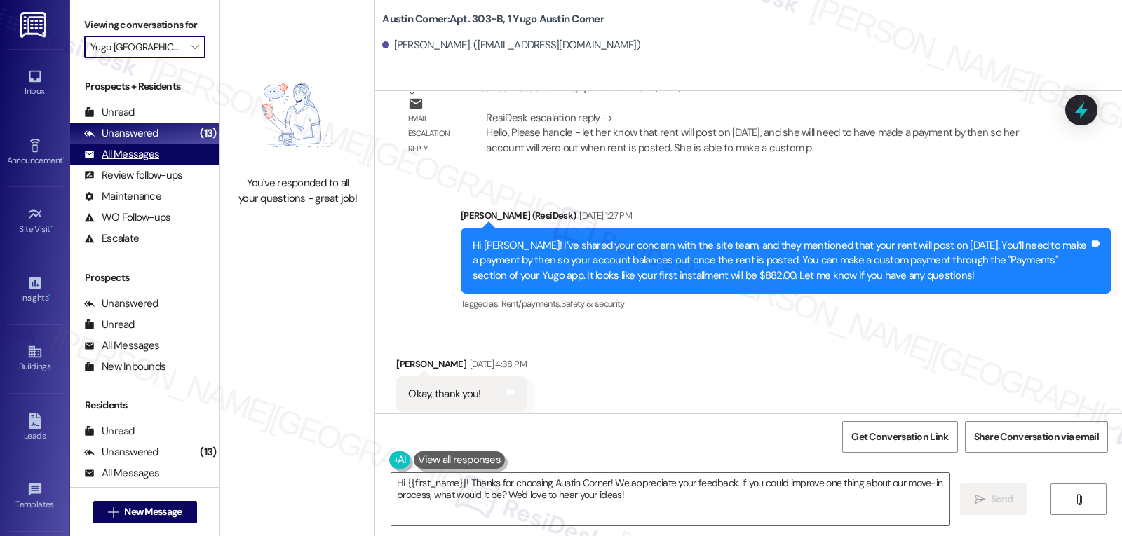
type input "Yugo Muncie Varsity House"
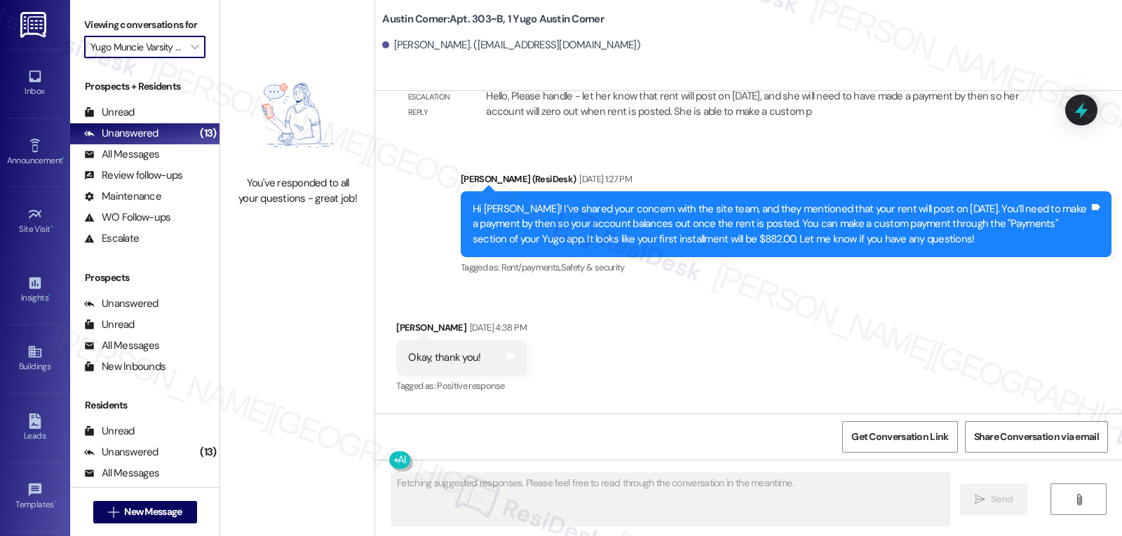
scroll to position [2378, 0]
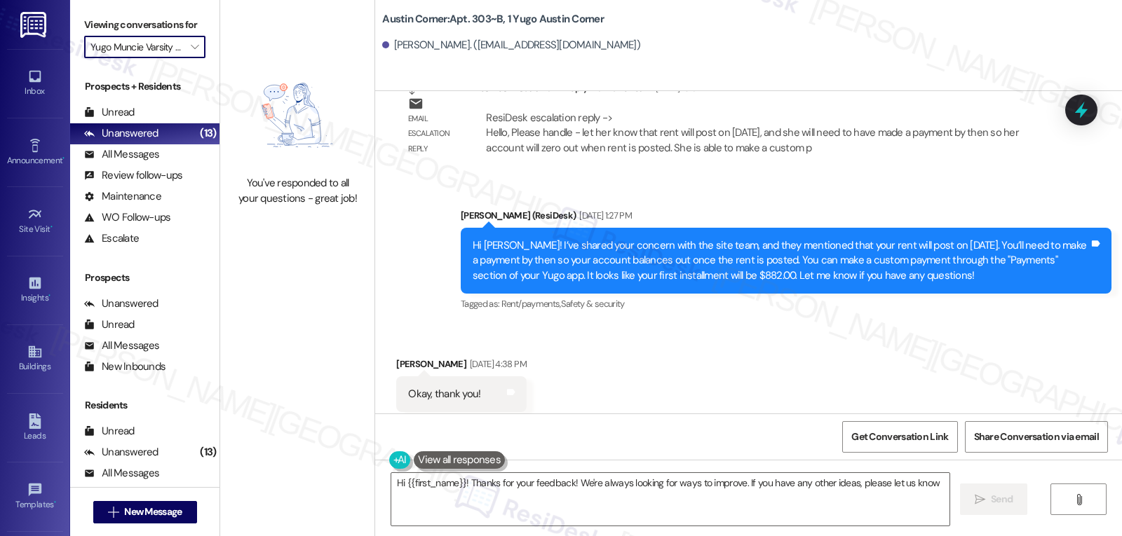
type textarea "Hi {{first_name}}! Thanks for your feedback! We're always looking for ways to i…"
click at [191, 53] on icon "" at bounding box center [195, 46] width 8 height 11
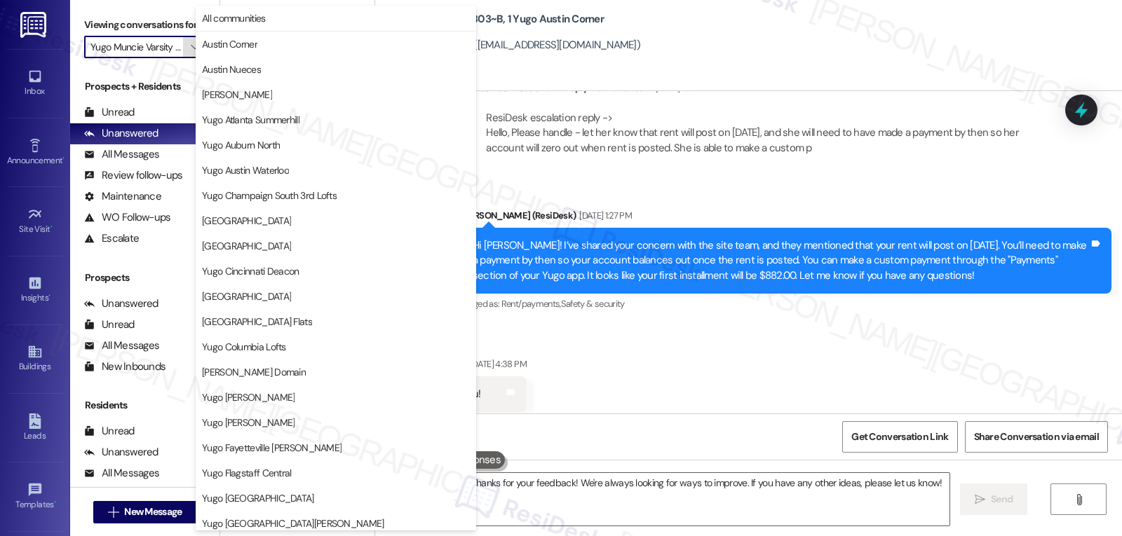
scroll to position [586, 0]
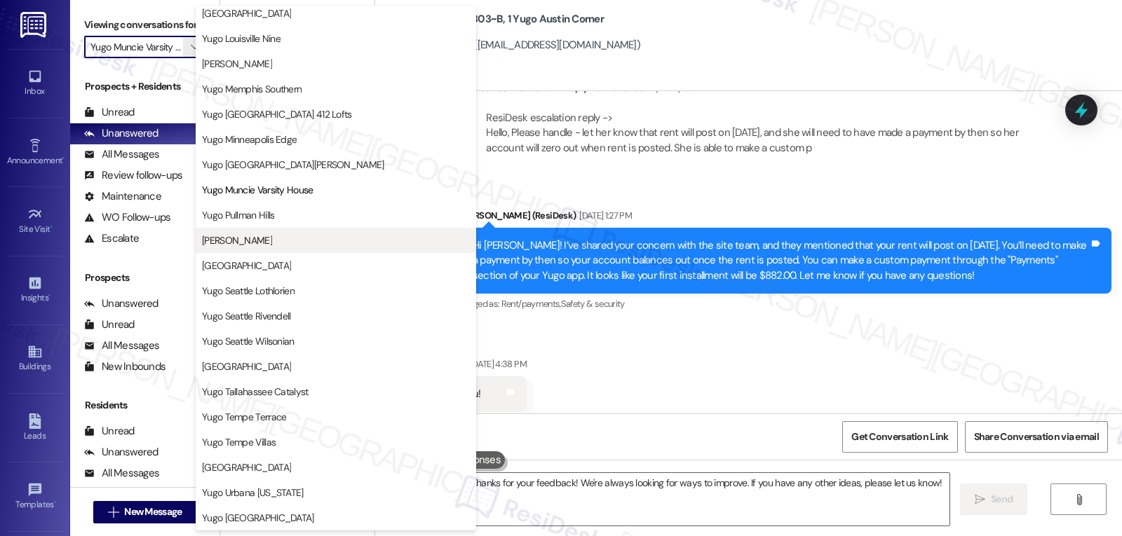
click at [271, 233] on span "[PERSON_NAME]" at bounding box center [237, 240] width 70 height 14
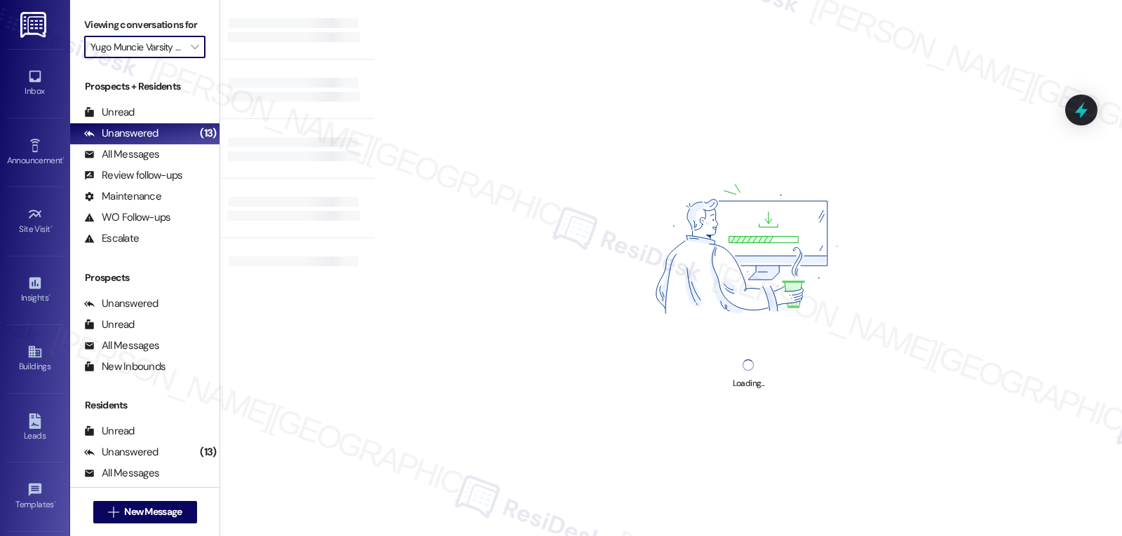
type input "[PERSON_NAME]"
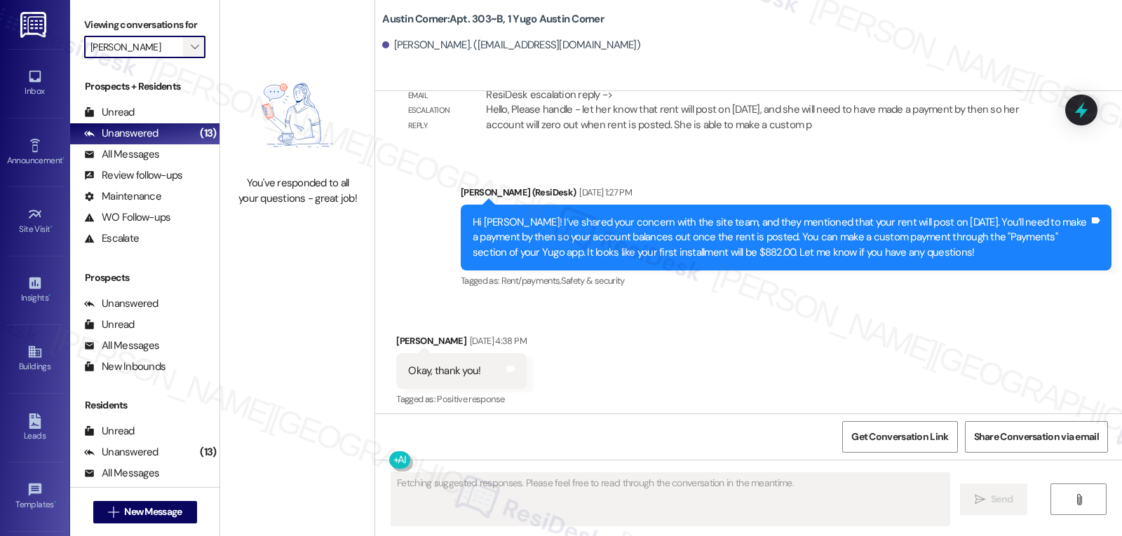
scroll to position [2378, 0]
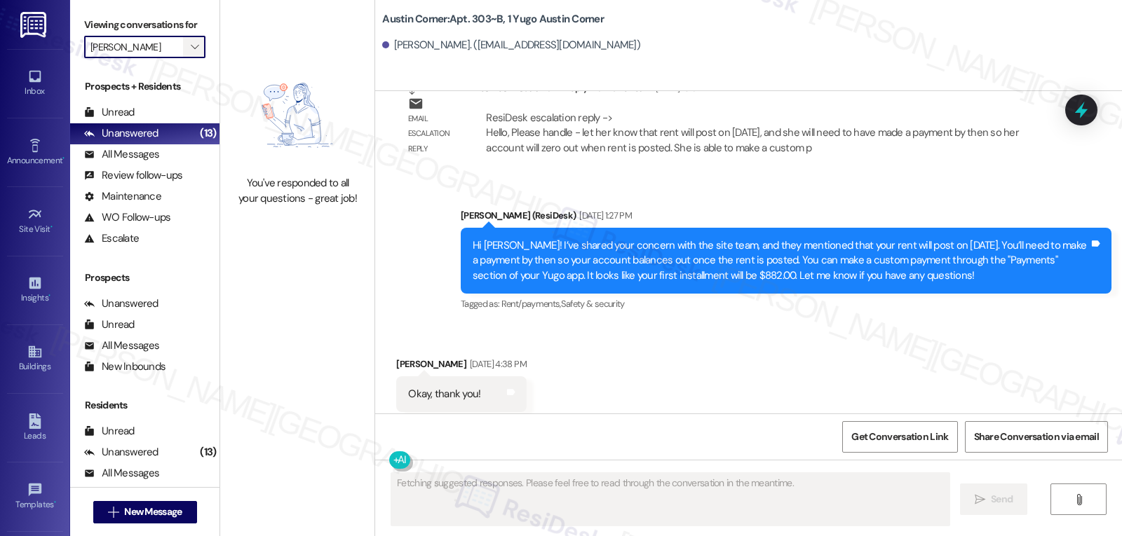
click at [191, 53] on icon "" at bounding box center [195, 46] width 8 height 11
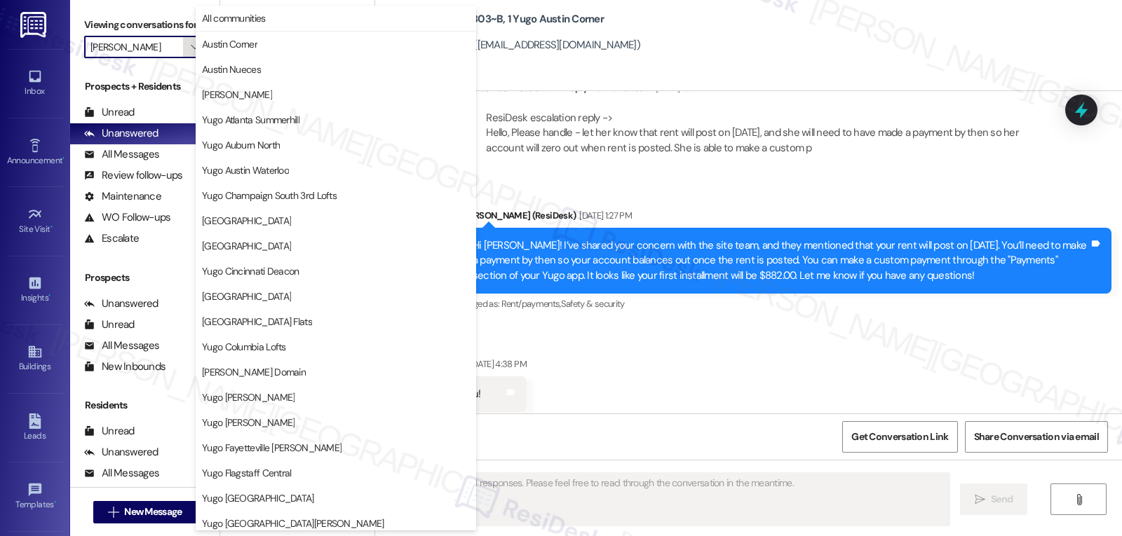
scroll to position [586, 0]
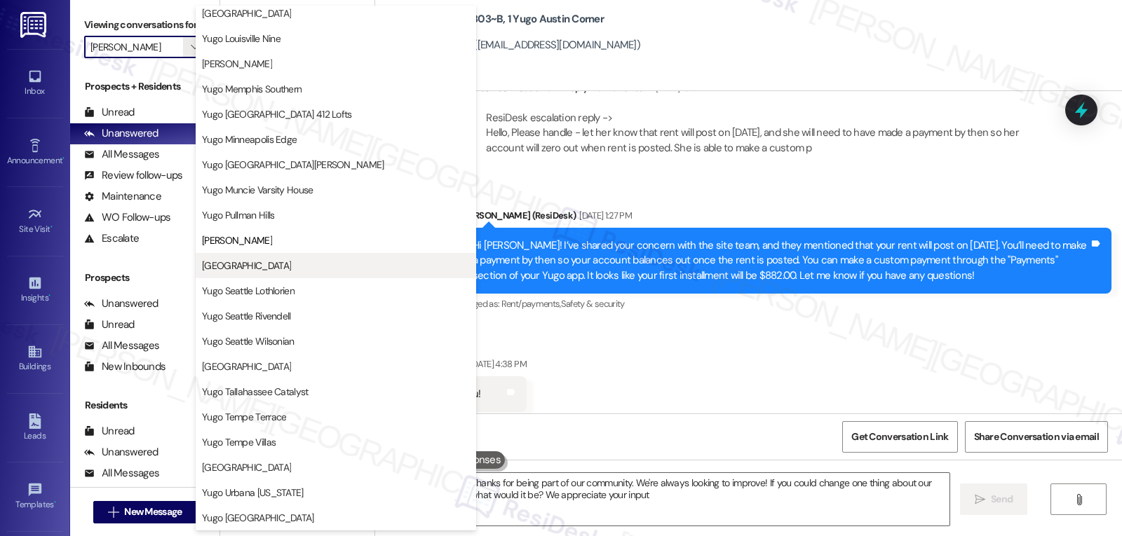
type textarea "Hi {{first_name}}! Thanks for being part of our community. We're always looking…"
click at [250, 264] on span "[GEOGRAPHIC_DATA]" at bounding box center [246, 266] width 89 height 14
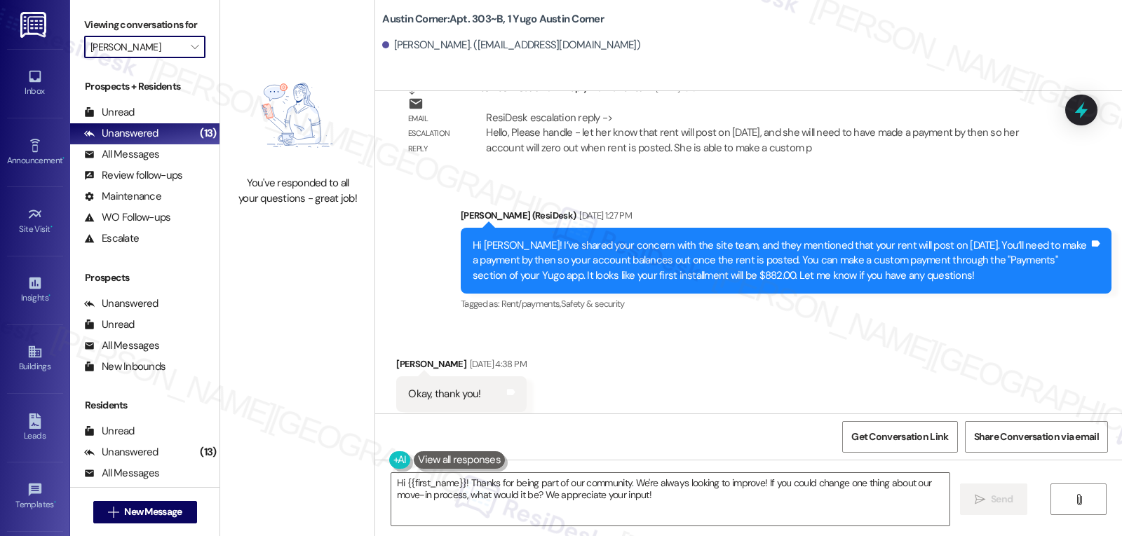
type input "[GEOGRAPHIC_DATA]"
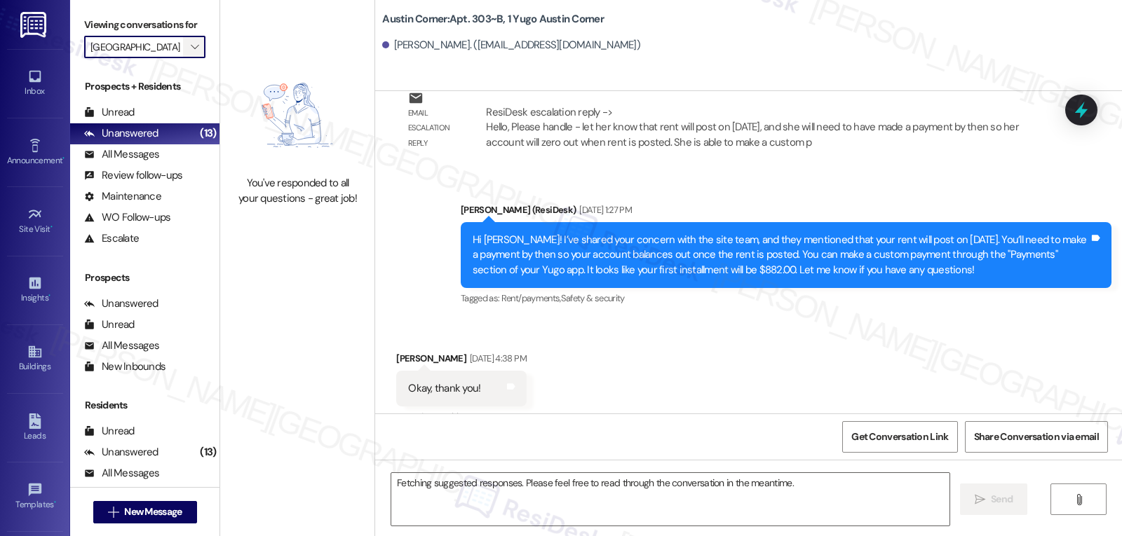
scroll to position [2378, 0]
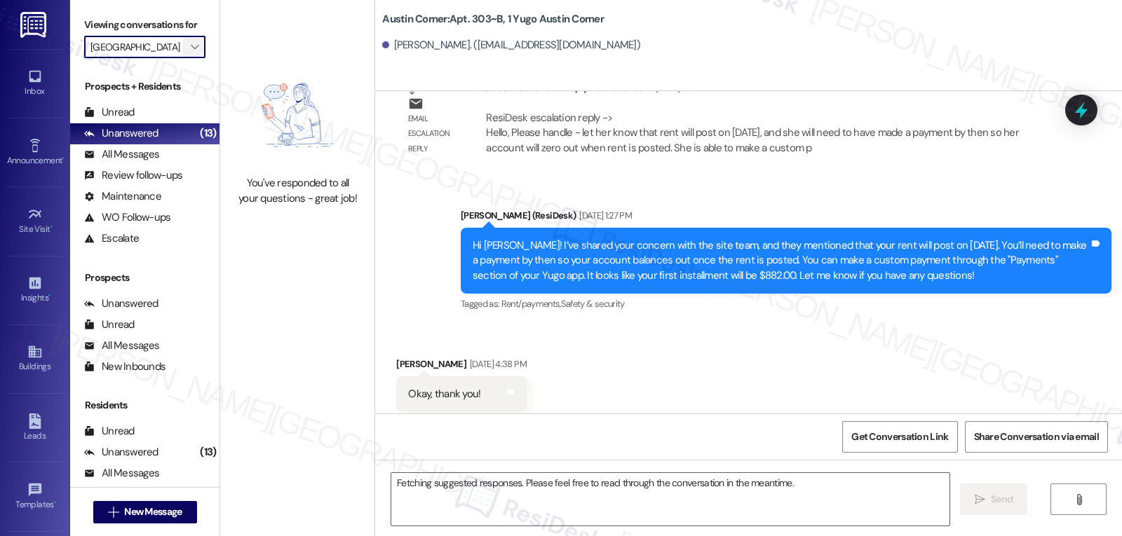
click at [191, 53] on icon "" at bounding box center [195, 46] width 8 height 11
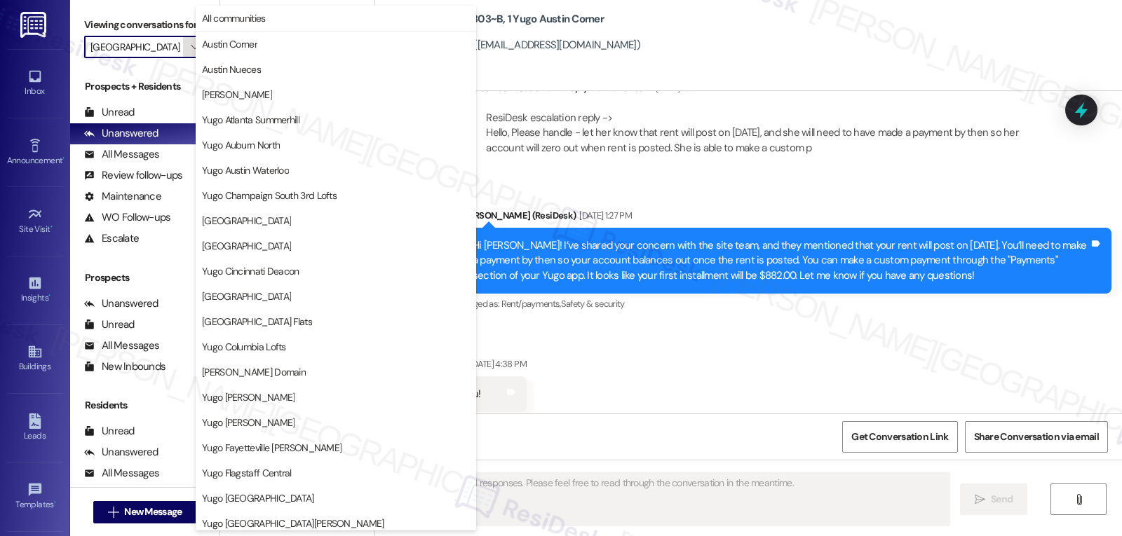
scroll to position [586, 0]
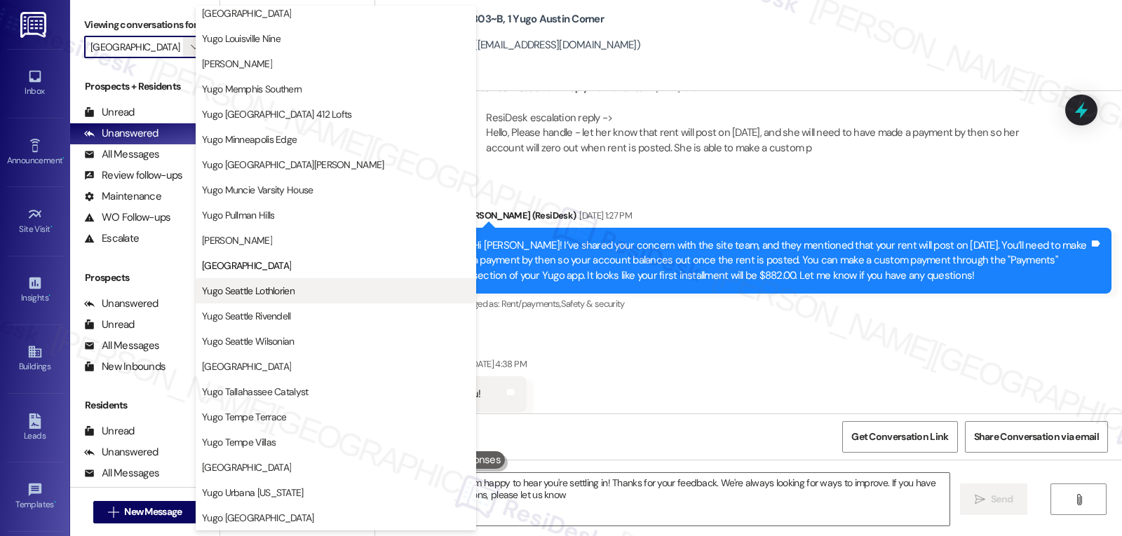
type textarea "Hi {{first_name}}! I'm happy to hear you're settling in! Thanks for your feedba…"
click at [262, 290] on span "Yugo Seattle Lothlorien" at bounding box center [248, 291] width 93 height 14
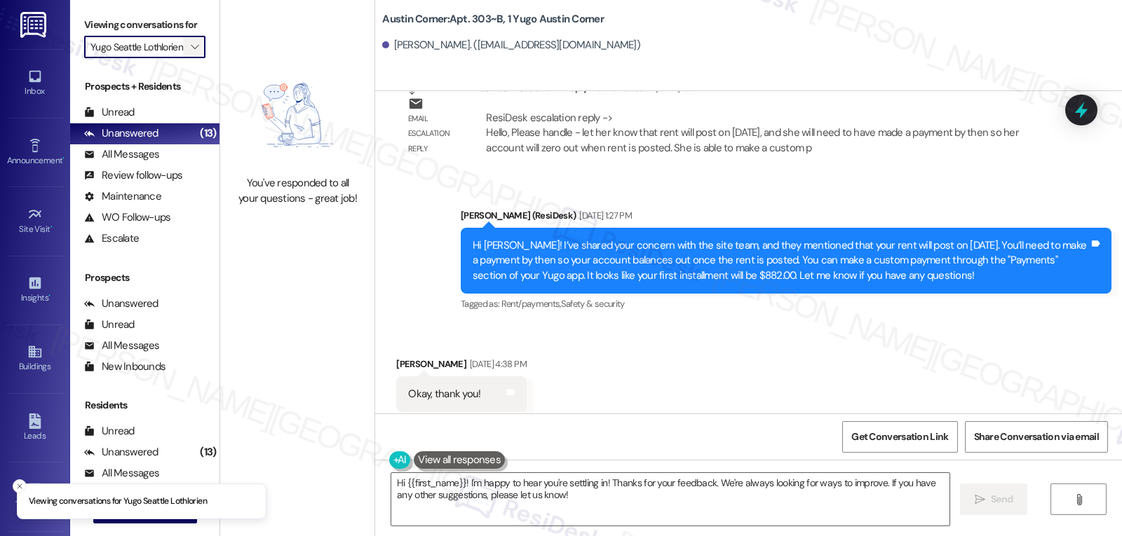
click at [183, 58] on button "" at bounding box center [194, 47] width 22 height 22
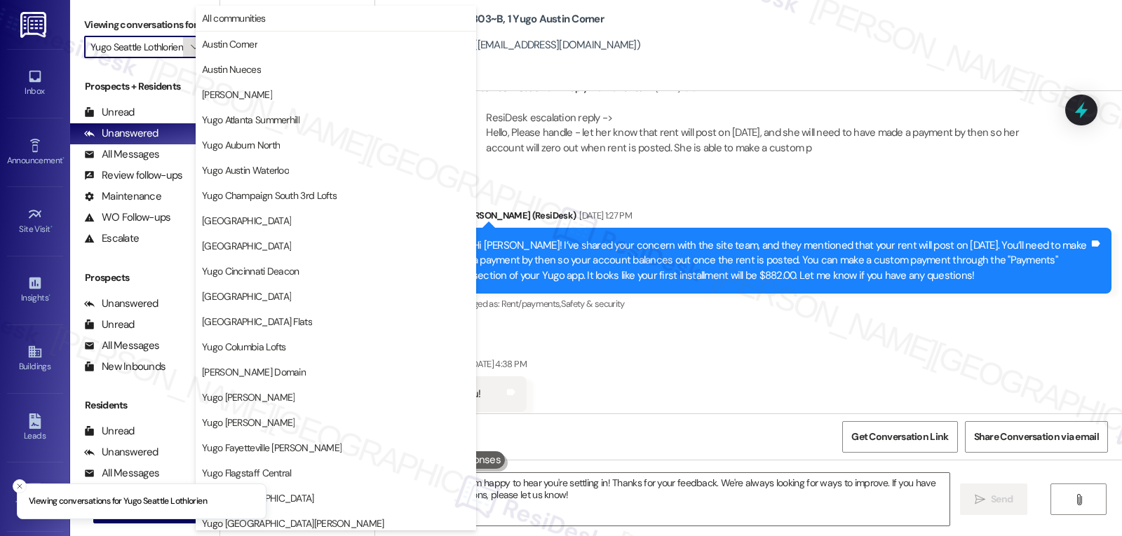
scroll to position [586, 0]
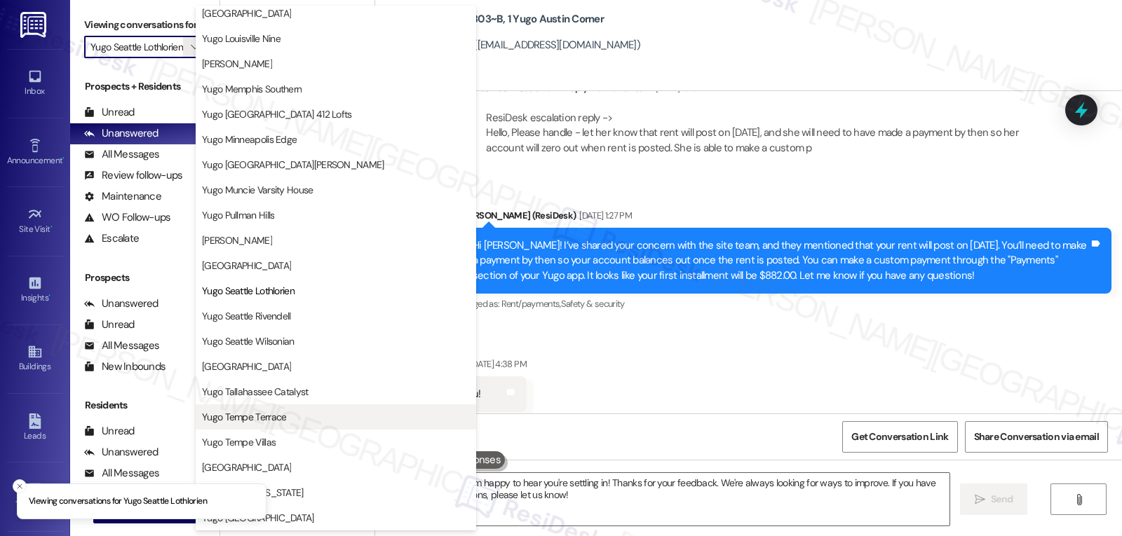
click at [259, 418] on span "Yugo Tempe Terrace" at bounding box center [244, 417] width 84 height 14
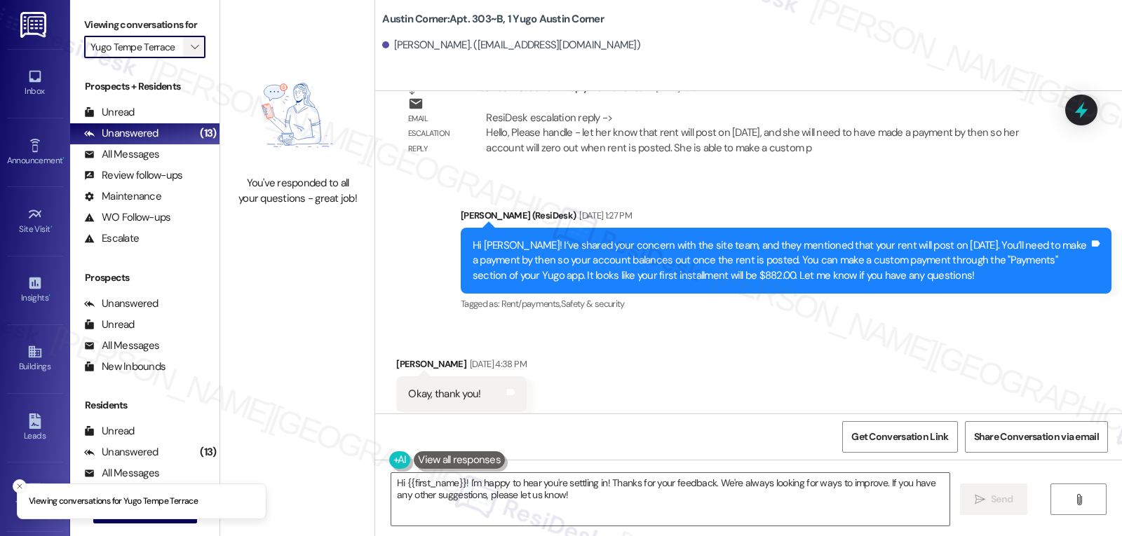
click at [191, 53] on icon "" at bounding box center [195, 46] width 8 height 11
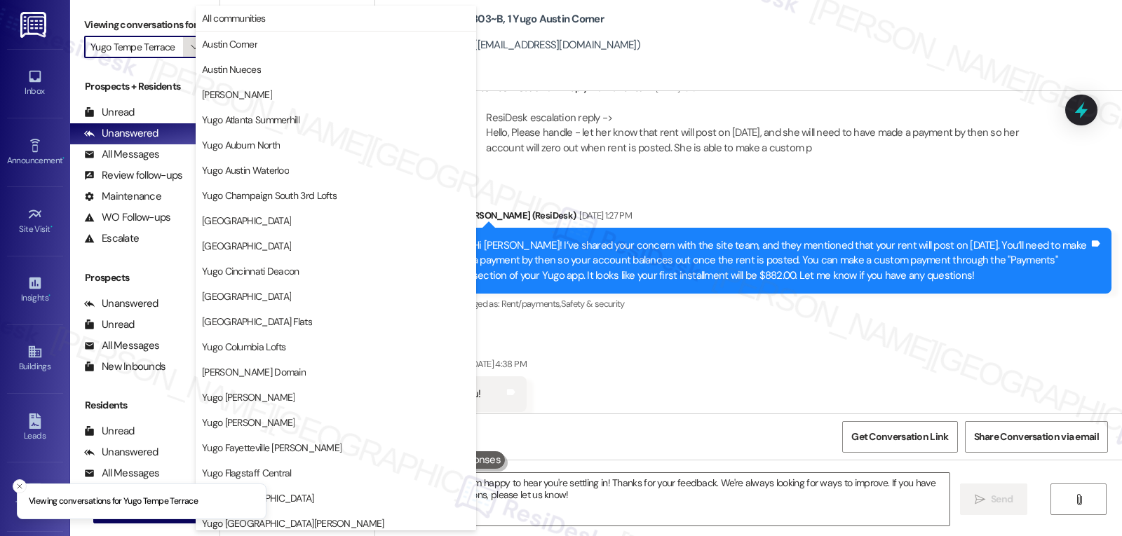
scroll to position [586, 0]
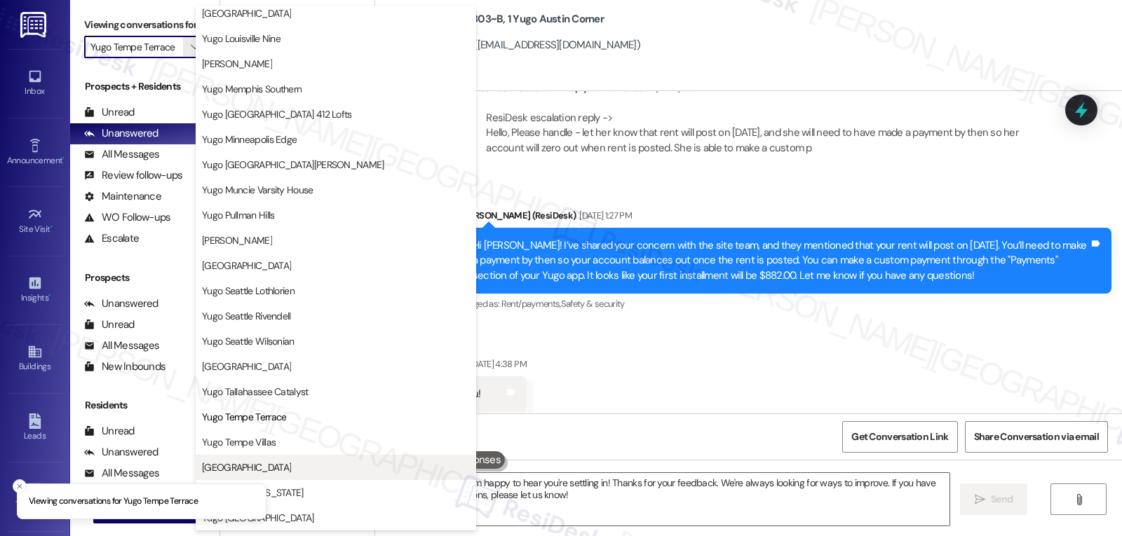
click at [322, 471] on span "[GEOGRAPHIC_DATA]" at bounding box center [336, 468] width 268 height 14
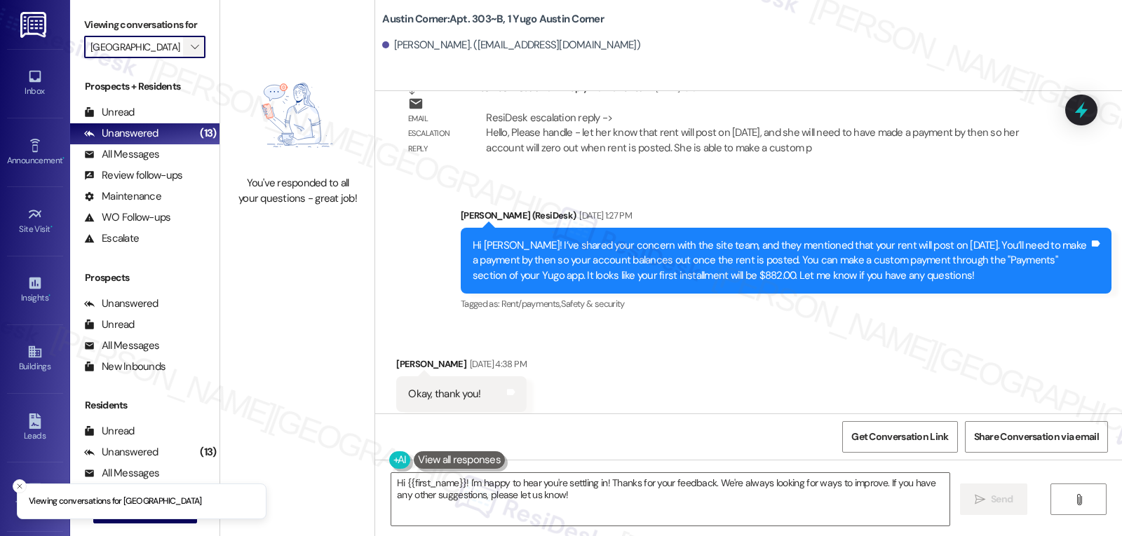
click at [191, 53] on icon "" at bounding box center [195, 46] width 8 height 11
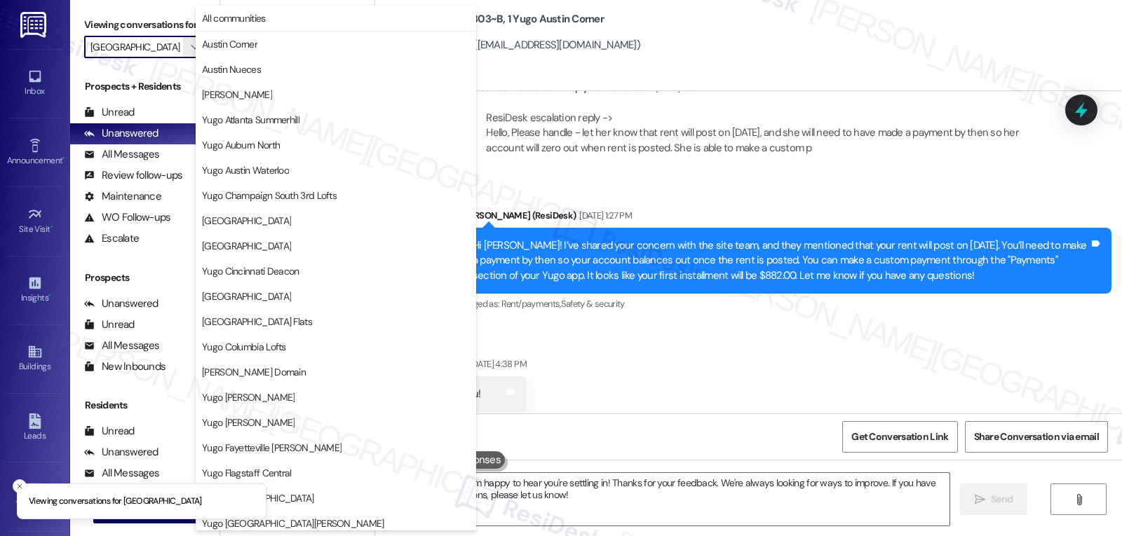
scroll to position [586, 0]
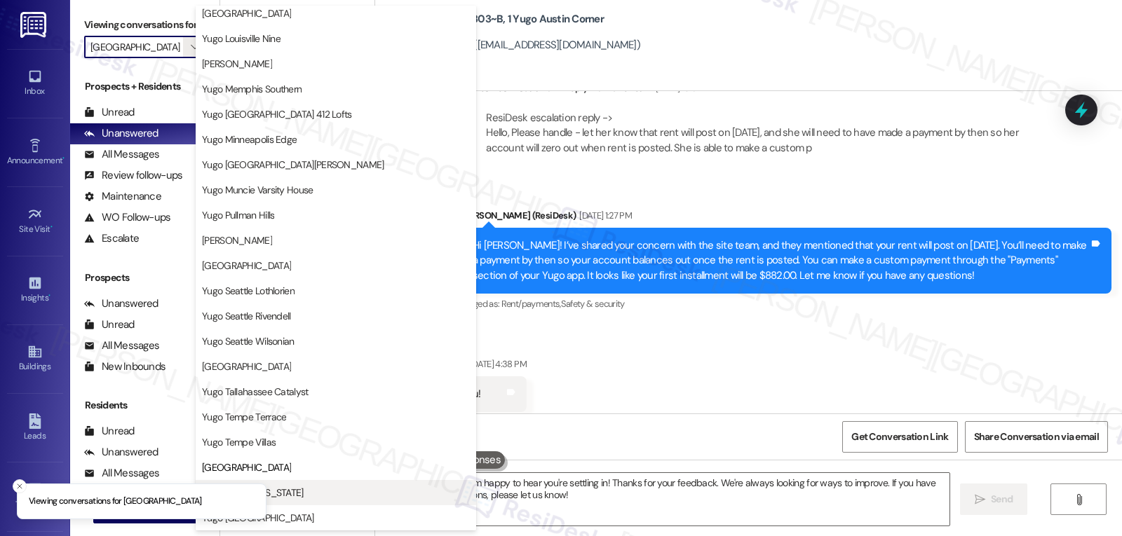
click at [311, 500] on button "Yugo Urbana [US_STATE]" at bounding box center [336, 492] width 280 height 25
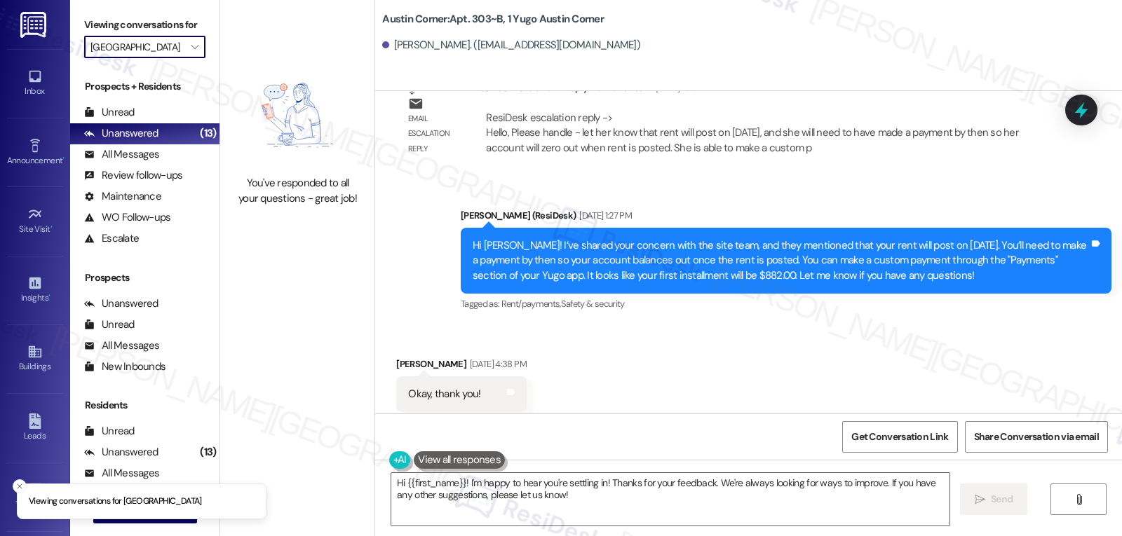
type input "Yugo Urbana [US_STATE]"
click at [191, 53] on icon "" at bounding box center [195, 46] width 8 height 11
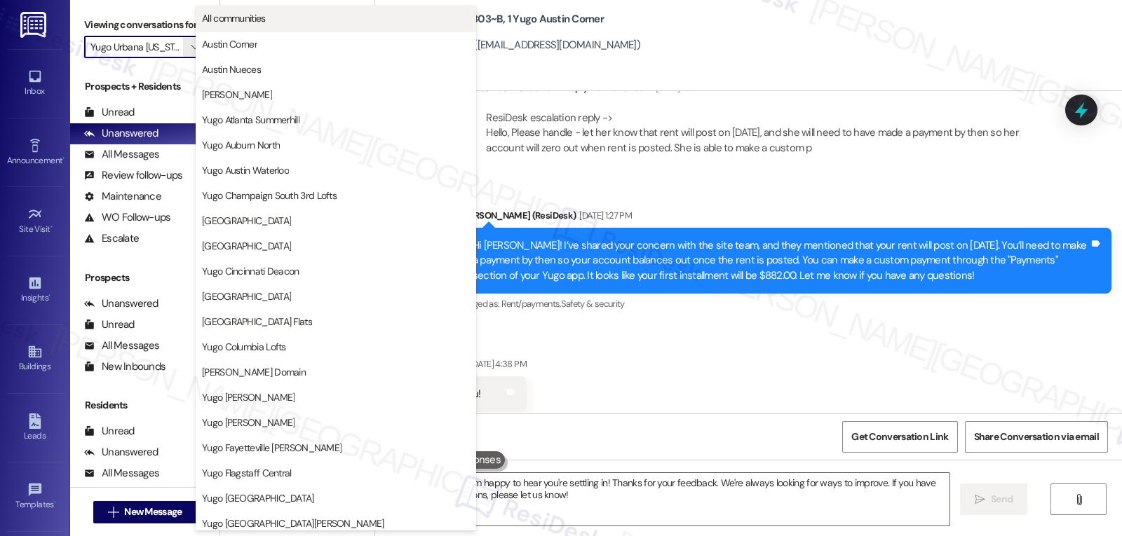
click at [336, 21] on span "All communities" at bounding box center [336, 18] width 268 height 14
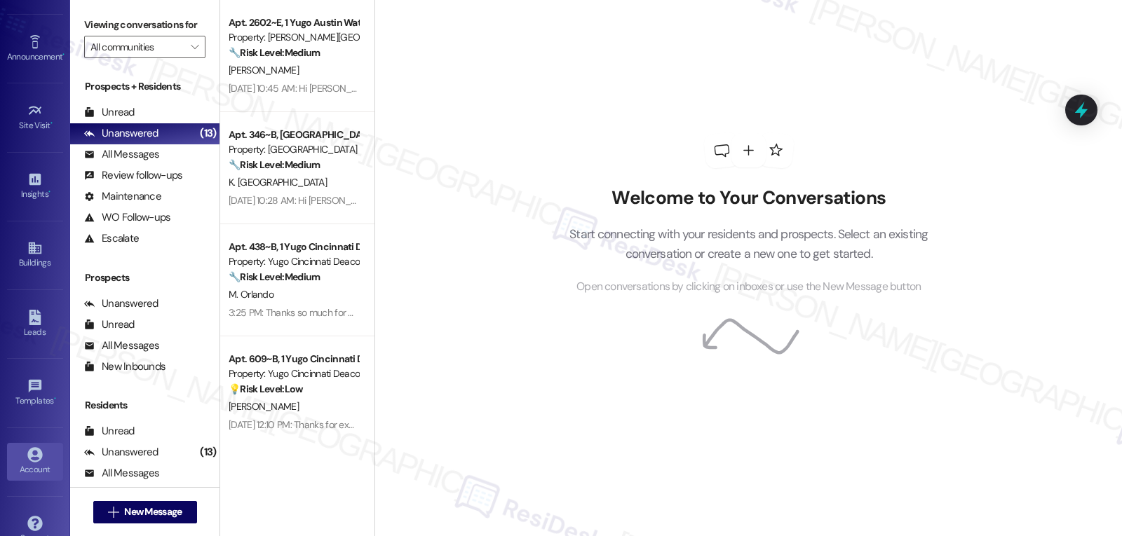
scroll to position [133, 0]
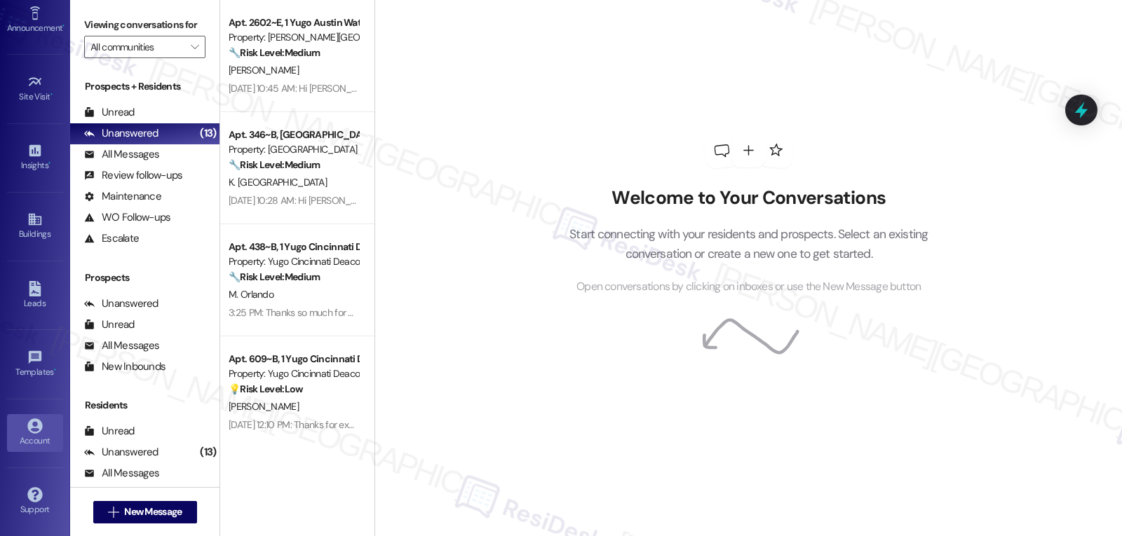
click at [15, 440] on div "Account" at bounding box center [35, 441] width 70 height 14
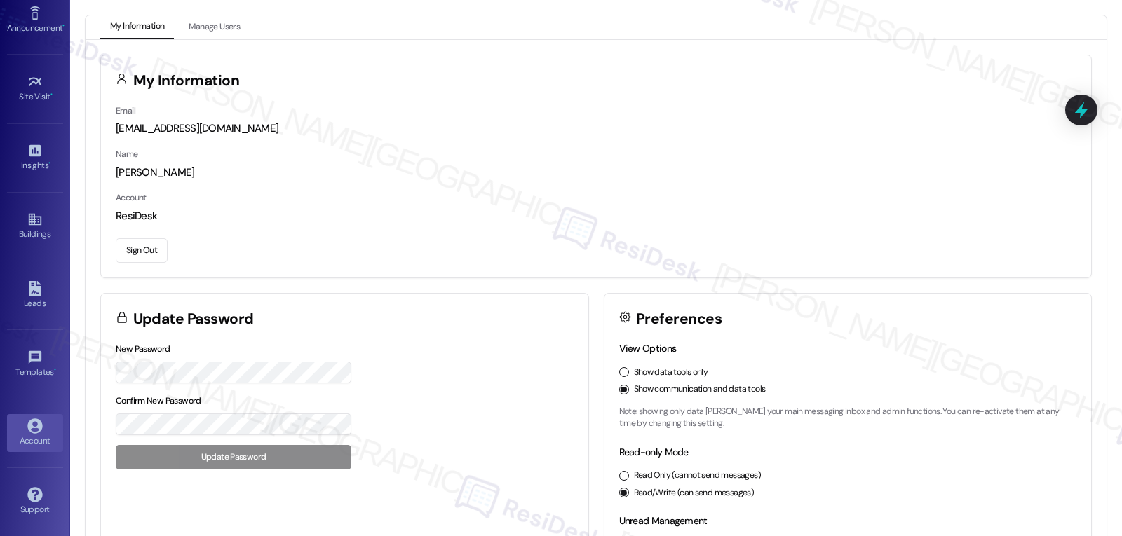
click at [135, 259] on button "Sign Out" at bounding box center [142, 250] width 52 height 25
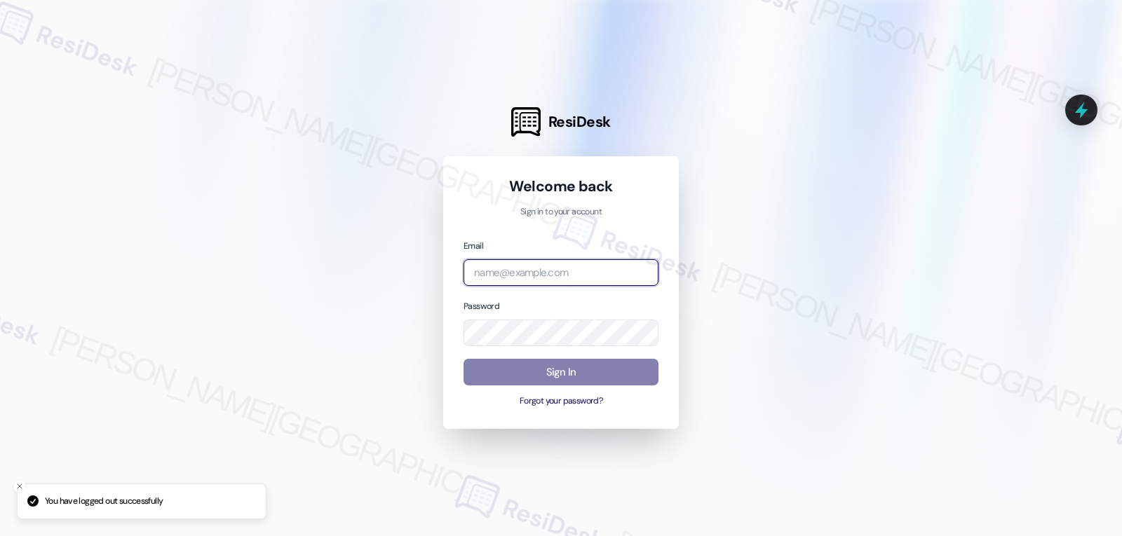
click at [546, 273] on input "email" at bounding box center [560, 272] width 195 height 27
click at [572, 272] on input "email" at bounding box center [560, 272] width 195 height 27
paste input "[EMAIL_ADDRESS][DOMAIN_NAME]"
type input "[EMAIL_ADDRESS][DOMAIN_NAME]"
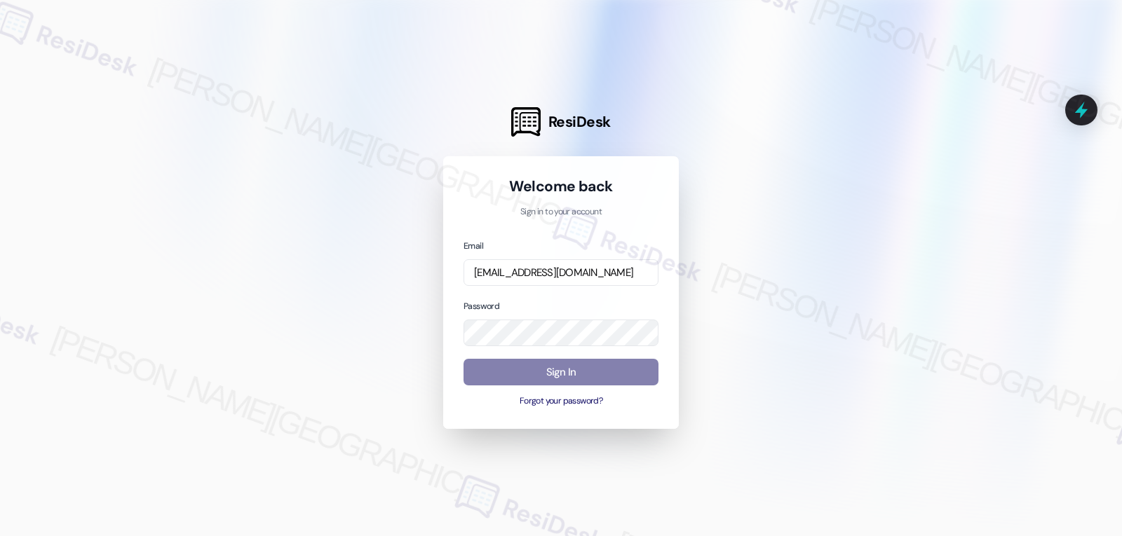
scroll to position [0, 0]
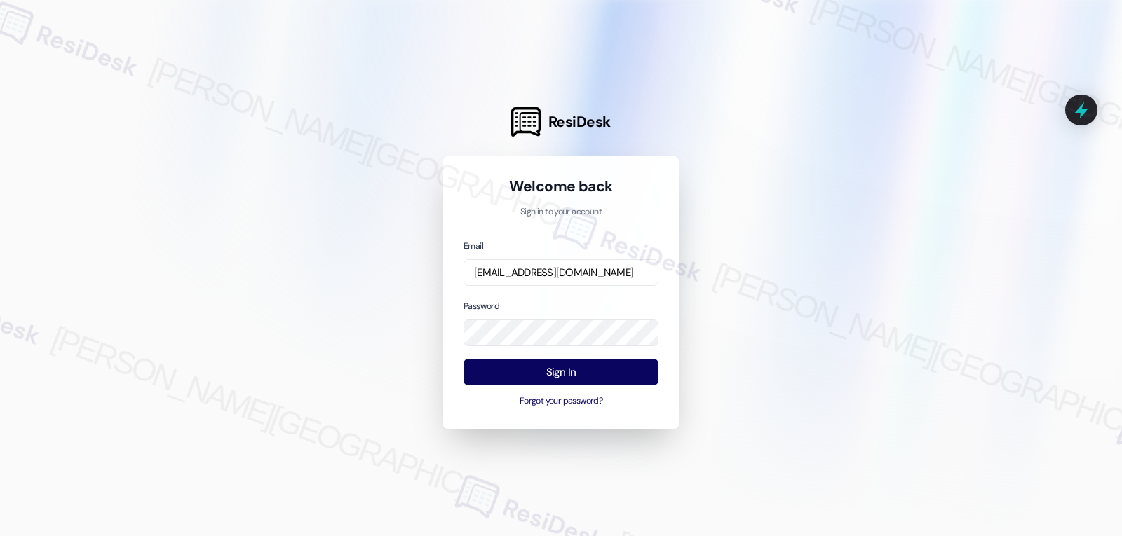
click at [548, 307] on div "Password" at bounding box center [560, 323] width 195 height 48
click at [557, 362] on button "Sign In" at bounding box center [560, 372] width 195 height 27
